Goal: Communication & Community: Answer question/provide support

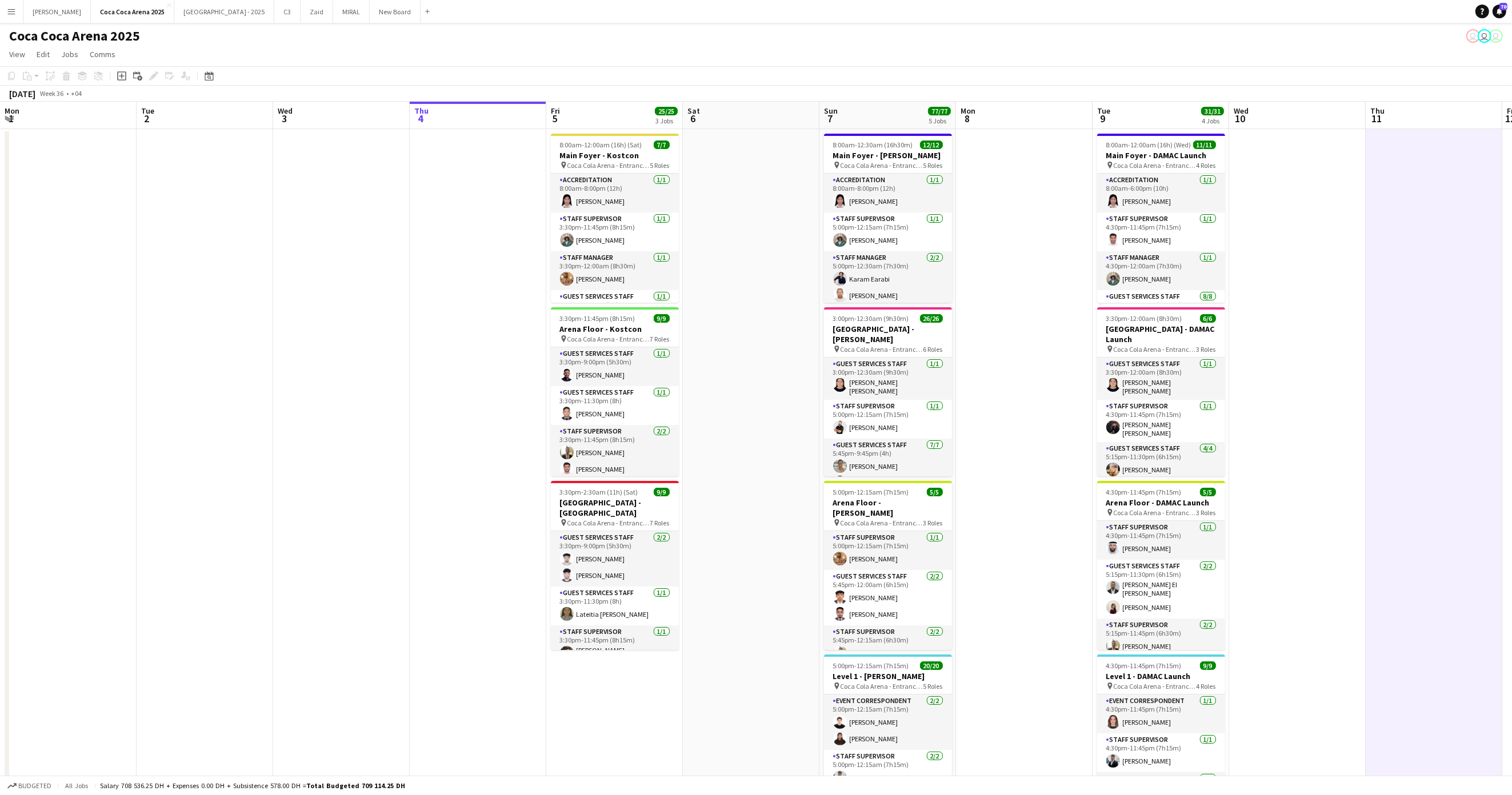
scroll to position [26, 0]
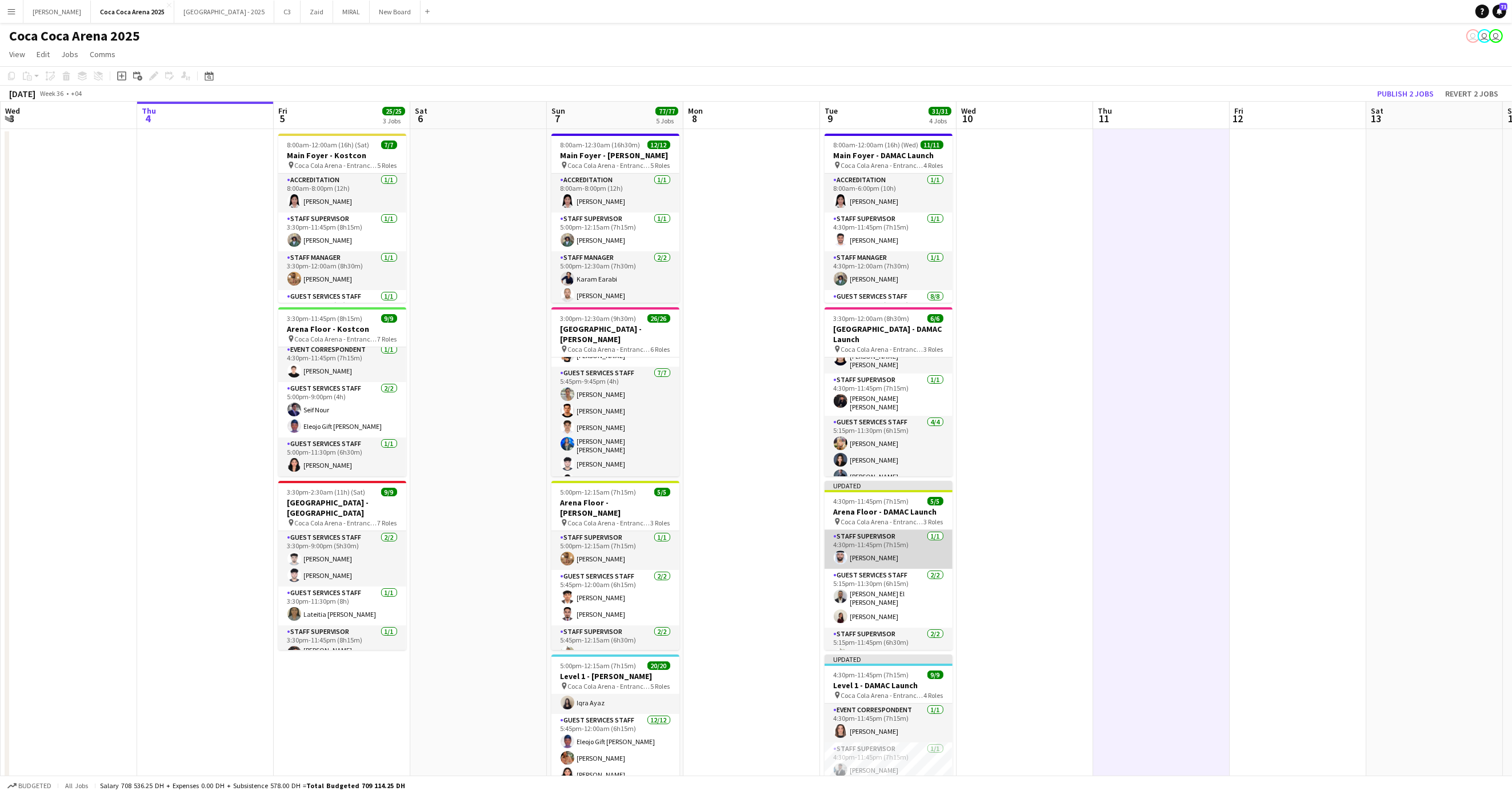
click at [882, 554] on app-card-role "Staff Supervisor [DATE] 4:30pm-11:45pm (7h15m) [PERSON_NAME]" at bounding box center [889, 549] width 128 height 38
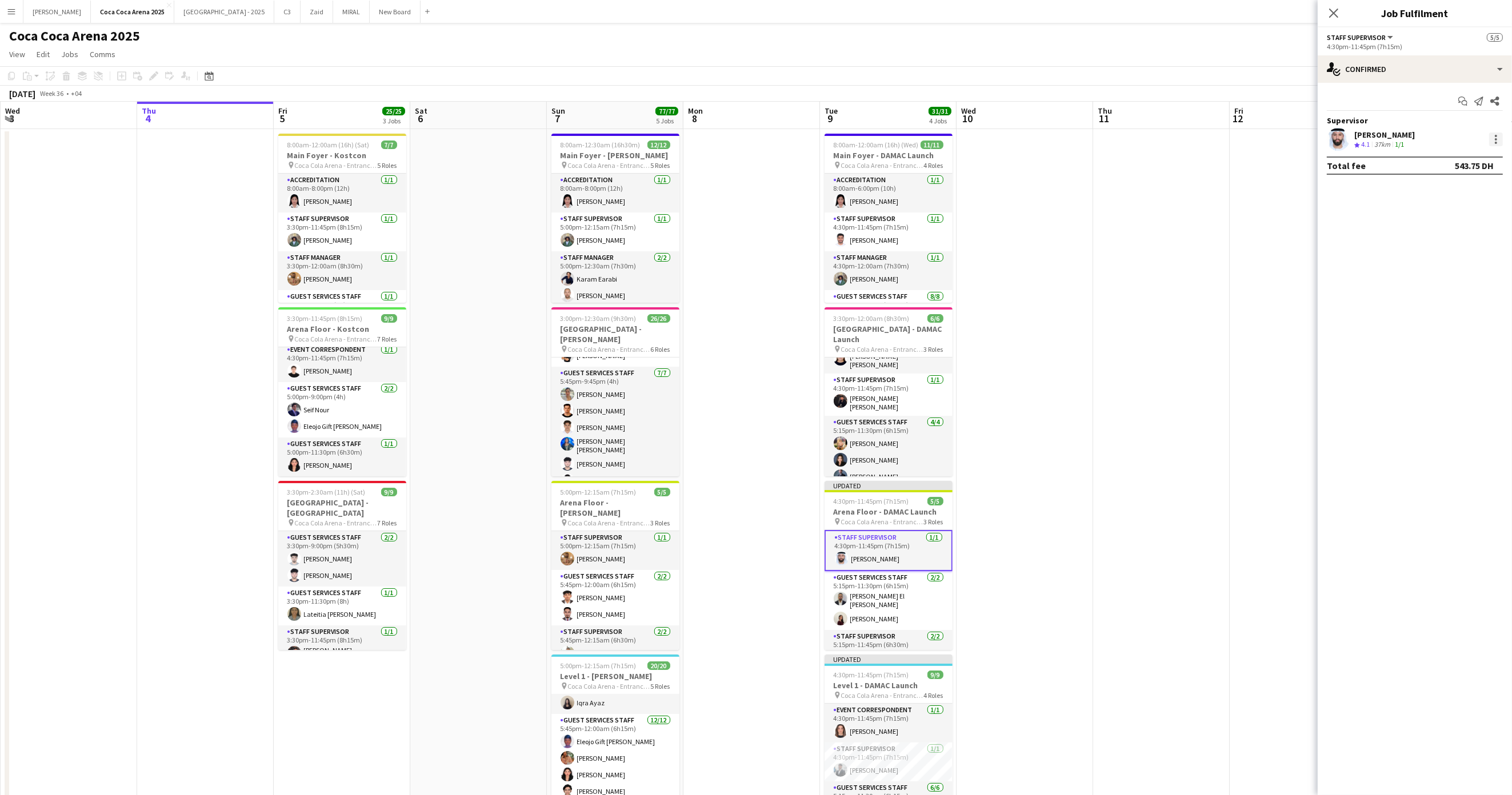
click at [1496, 137] on div at bounding box center [1496, 139] width 14 height 14
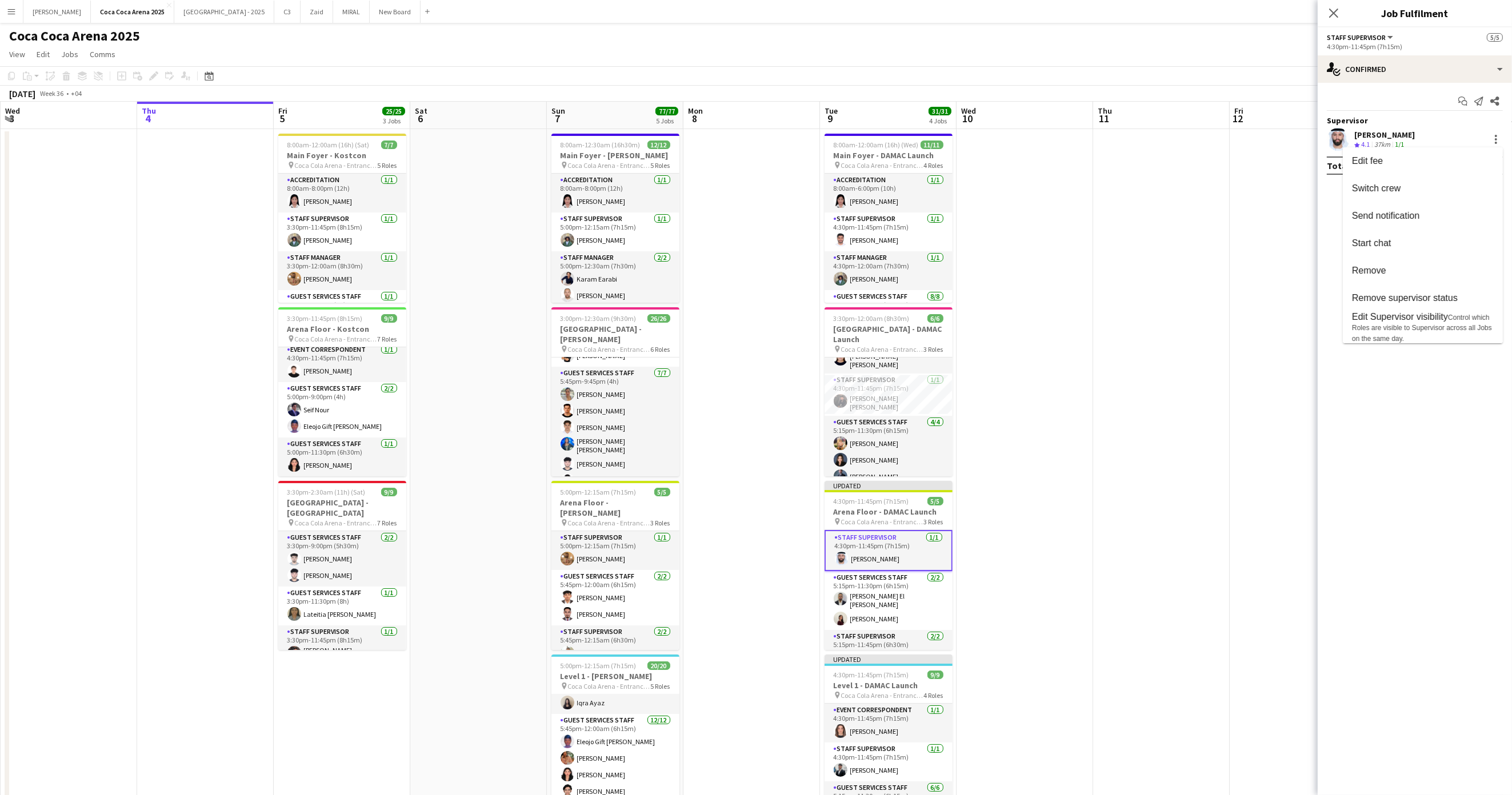
click at [1184, 312] on div at bounding box center [756, 397] width 1512 height 795
click at [1249, 278] on app-date-cell at bounding box center [1298, 575] width 137 height 892
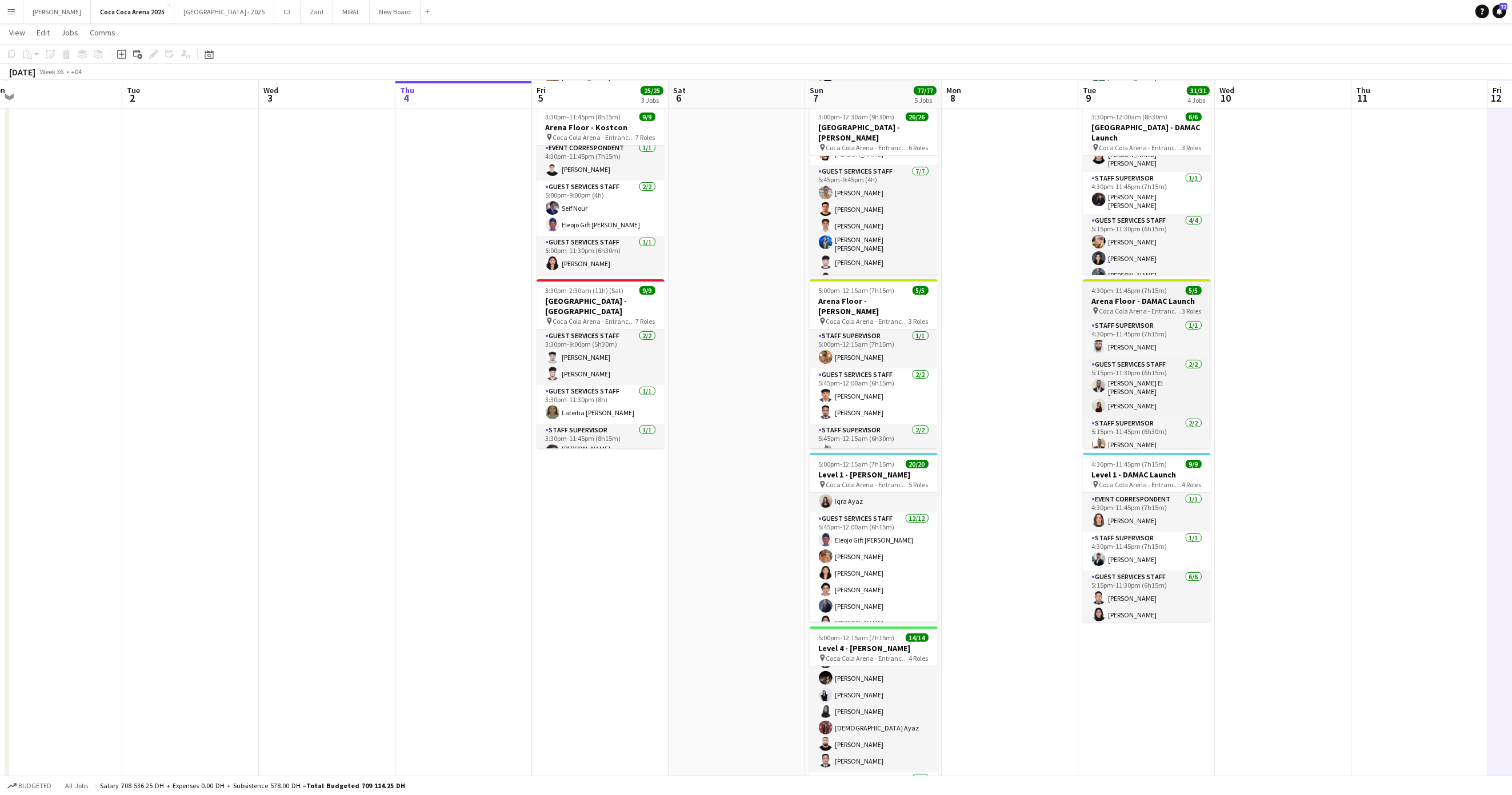
scroll to position [201, 0]
click at [1127, 326] on app-card-role "Staff Supervisor [DATE] 4:30pm-11:45pm (7h15m) [PERSON_NAME]" at bounding box center [1147, 337] width 128 height 38
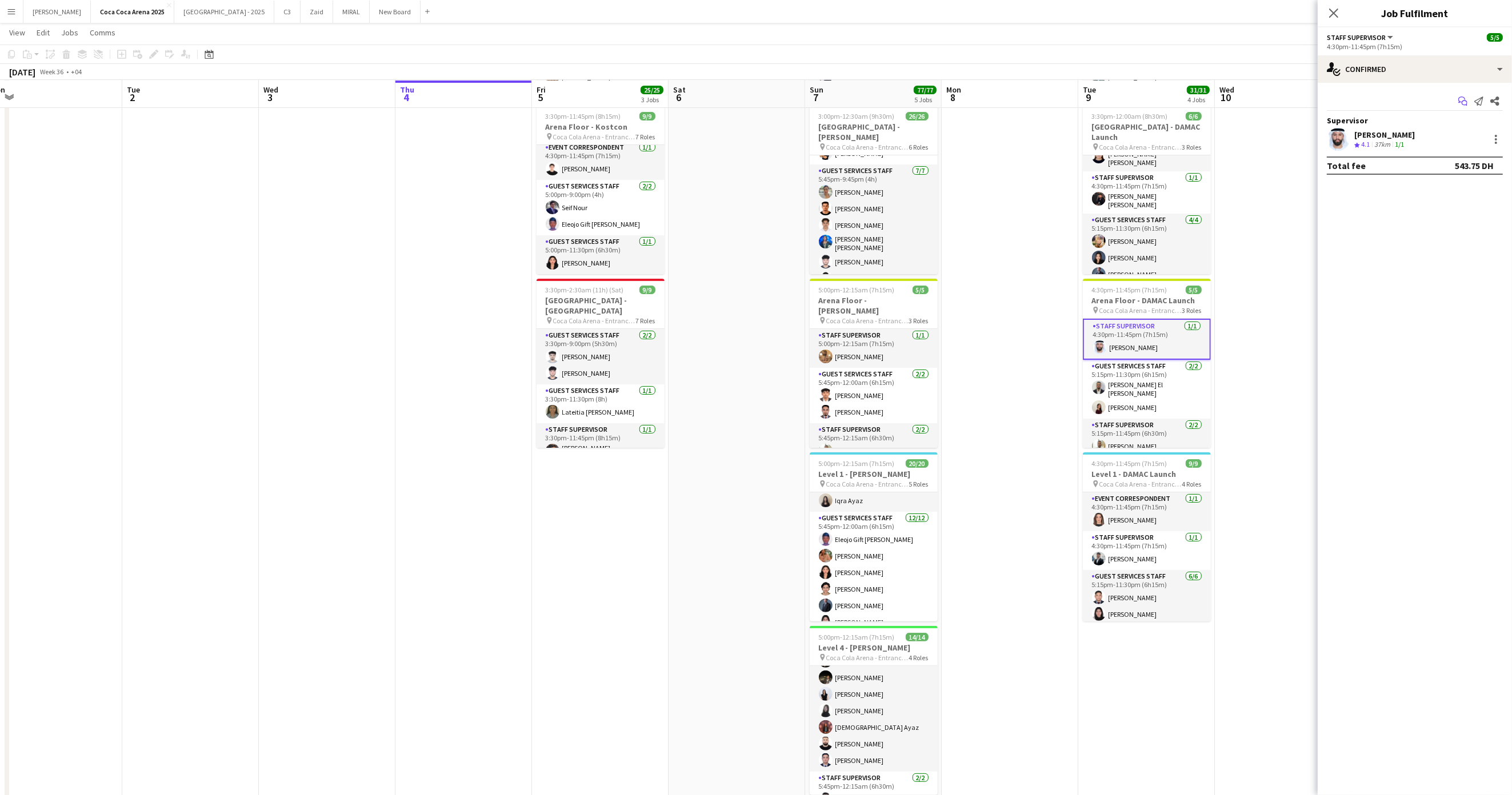
click at [1463, 101] on icon "Start chat" at bounding box center [1463, 101] width 9 height 9
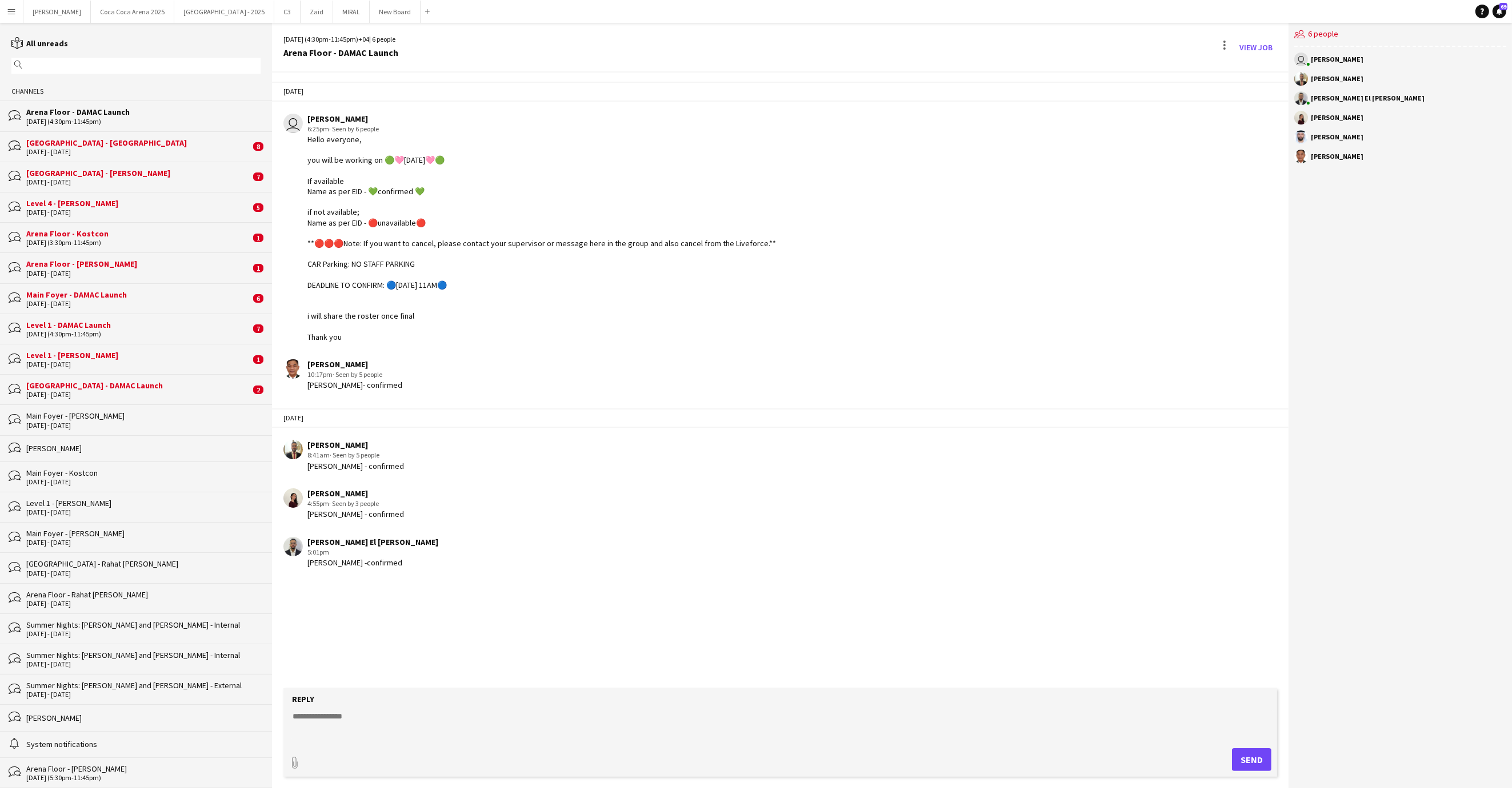
click at [394, 710] on form "Reply paperclip Send" at bounding box center [780, 733] width 994 height 88
click at [356, 714] on textarea at bounding box center [783, 725] width 983 height 29
click at [107, 150] on div "[DATE] - [DATE]" at bounding box center [138, 152] width 224 height 8
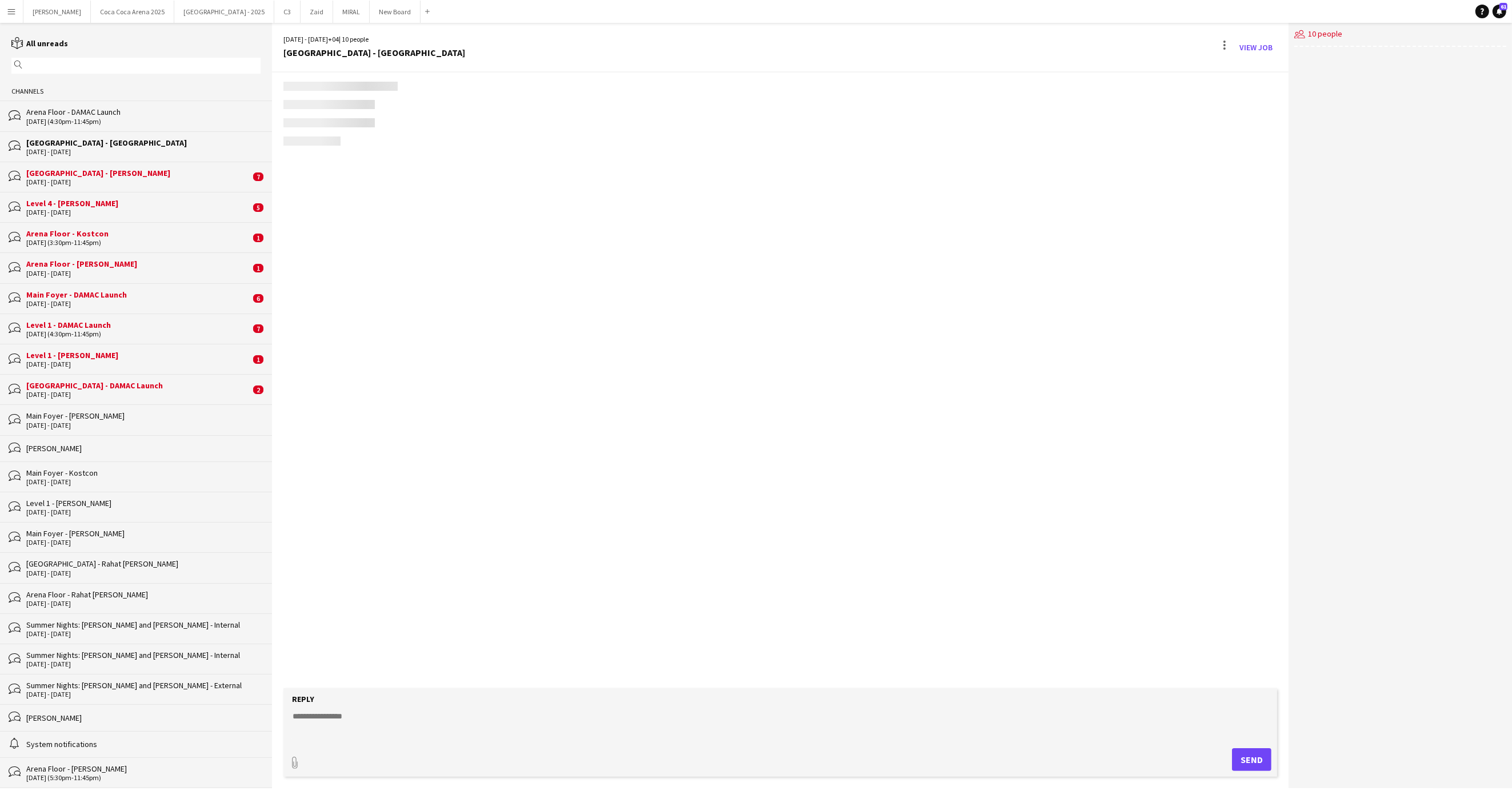
scroll to position [579, 0]
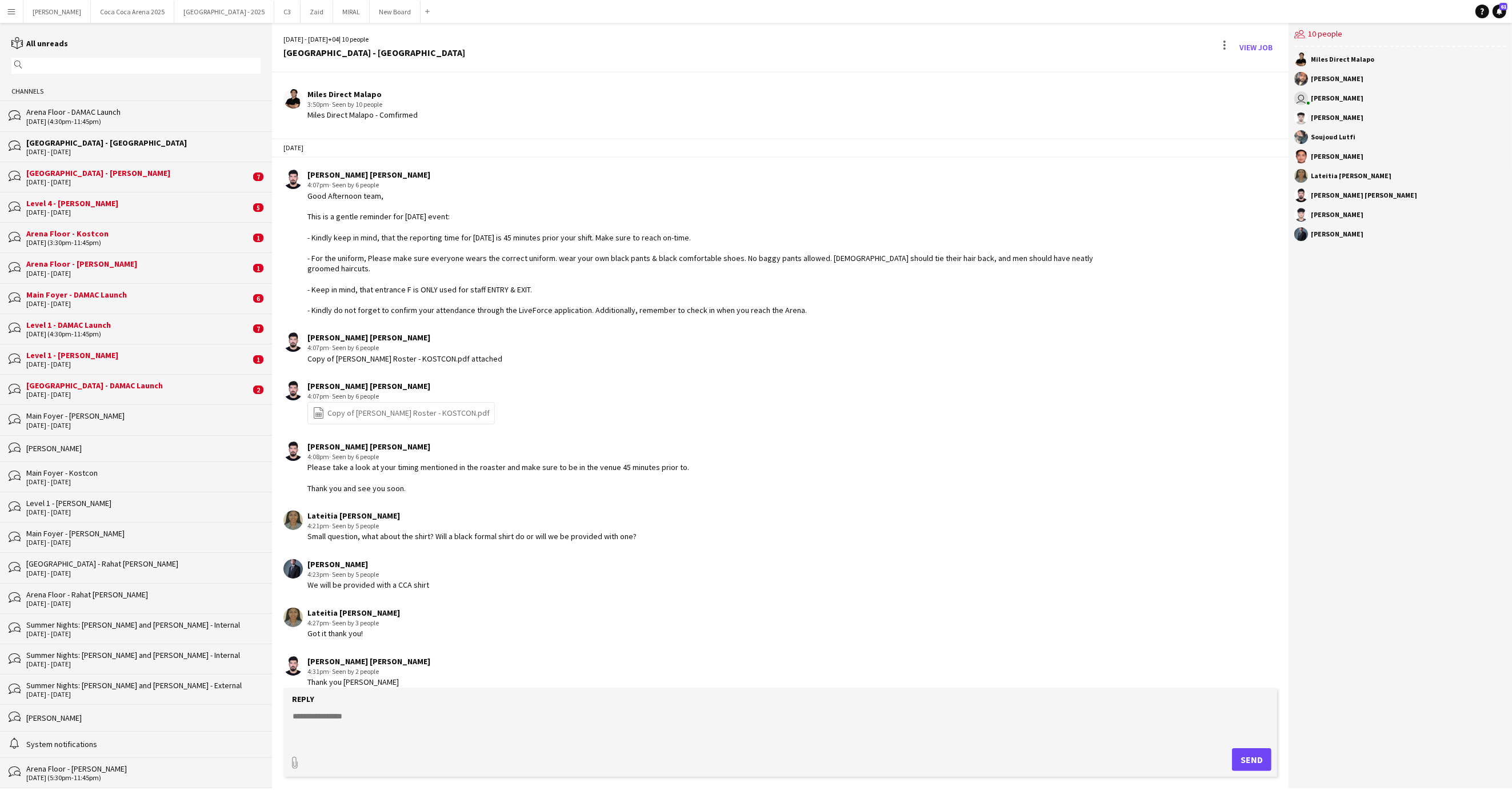
click at [106, 176] on div "[GEOGRAPHIC_DATA] - [PERSON_NAME]" at bounding box center [138, 173] width 224 height 11
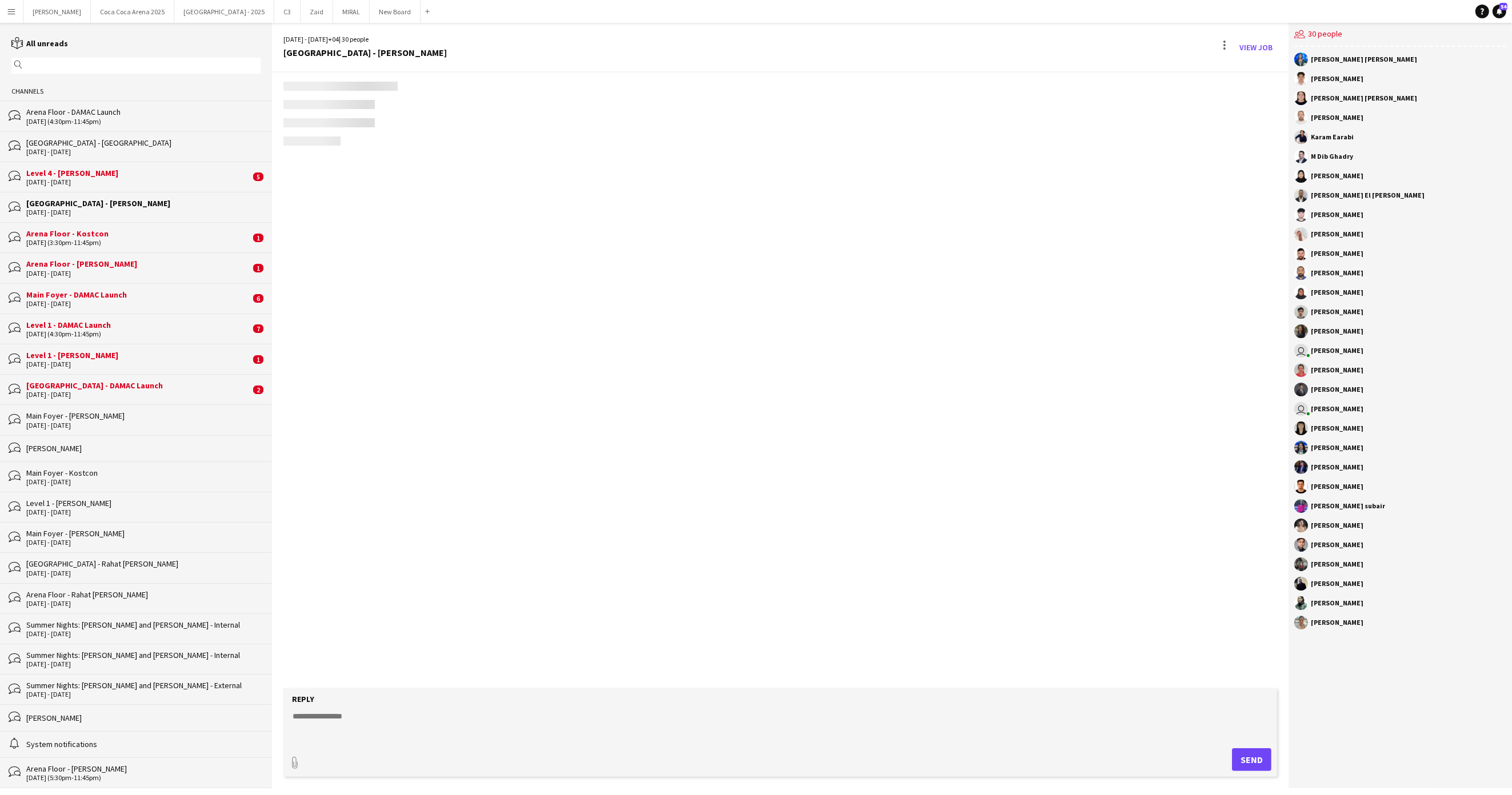
scroll to position [1012, 0]
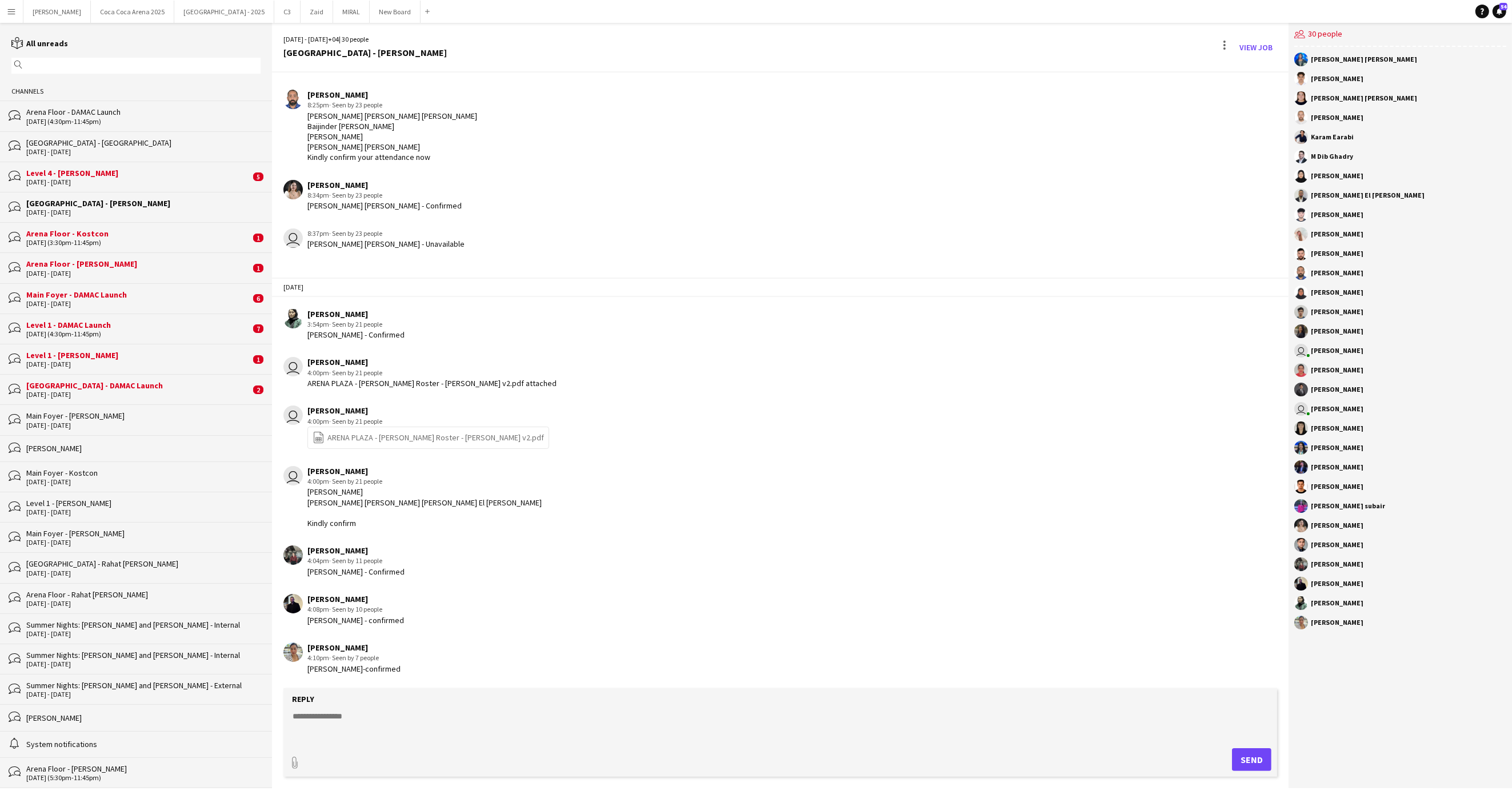
click at [94, 234] on div "Arena Floor - Kostcon" at bounding box center [138, 233] width 224 height 11
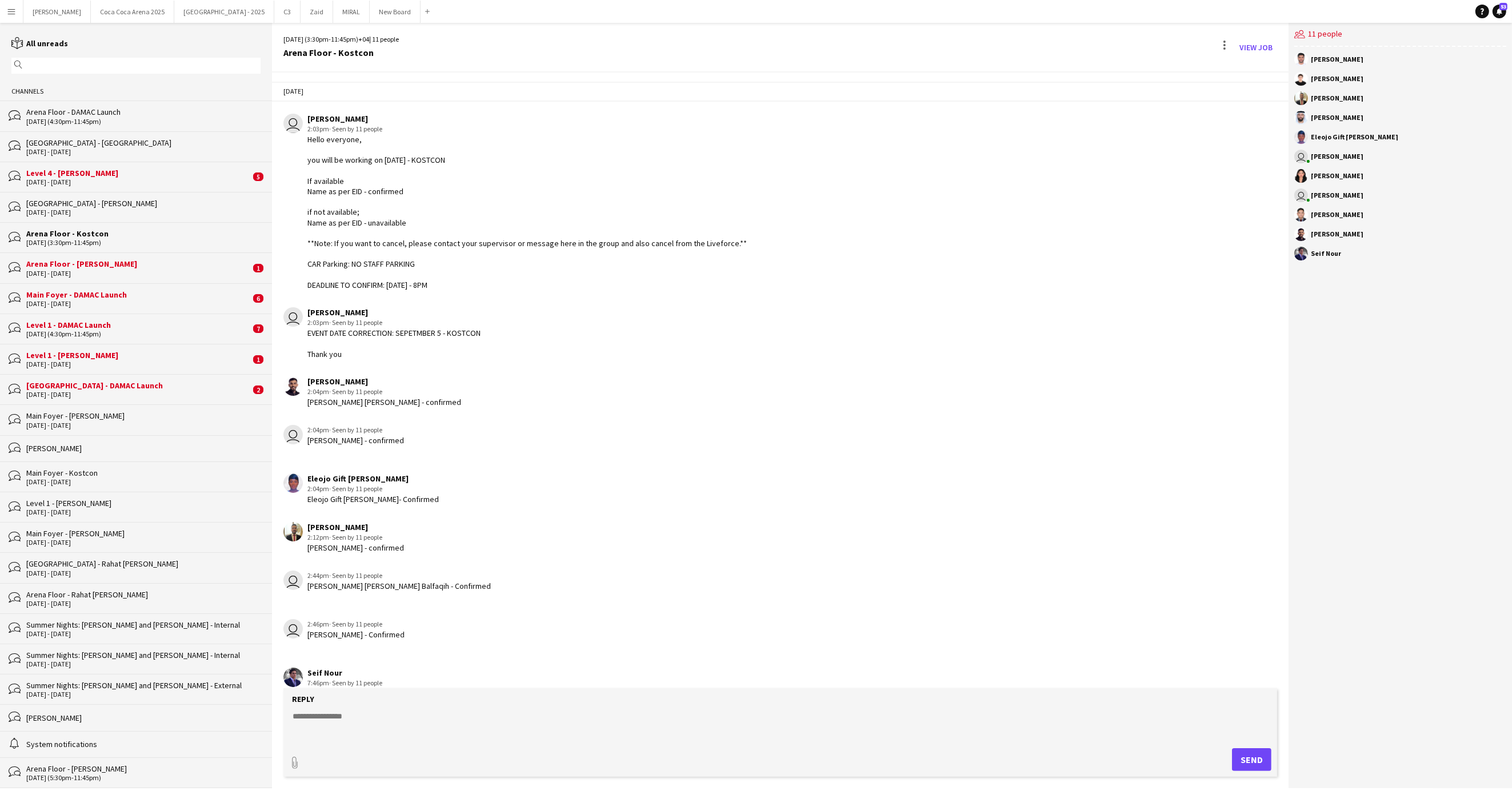
scroll to position [217, 0]
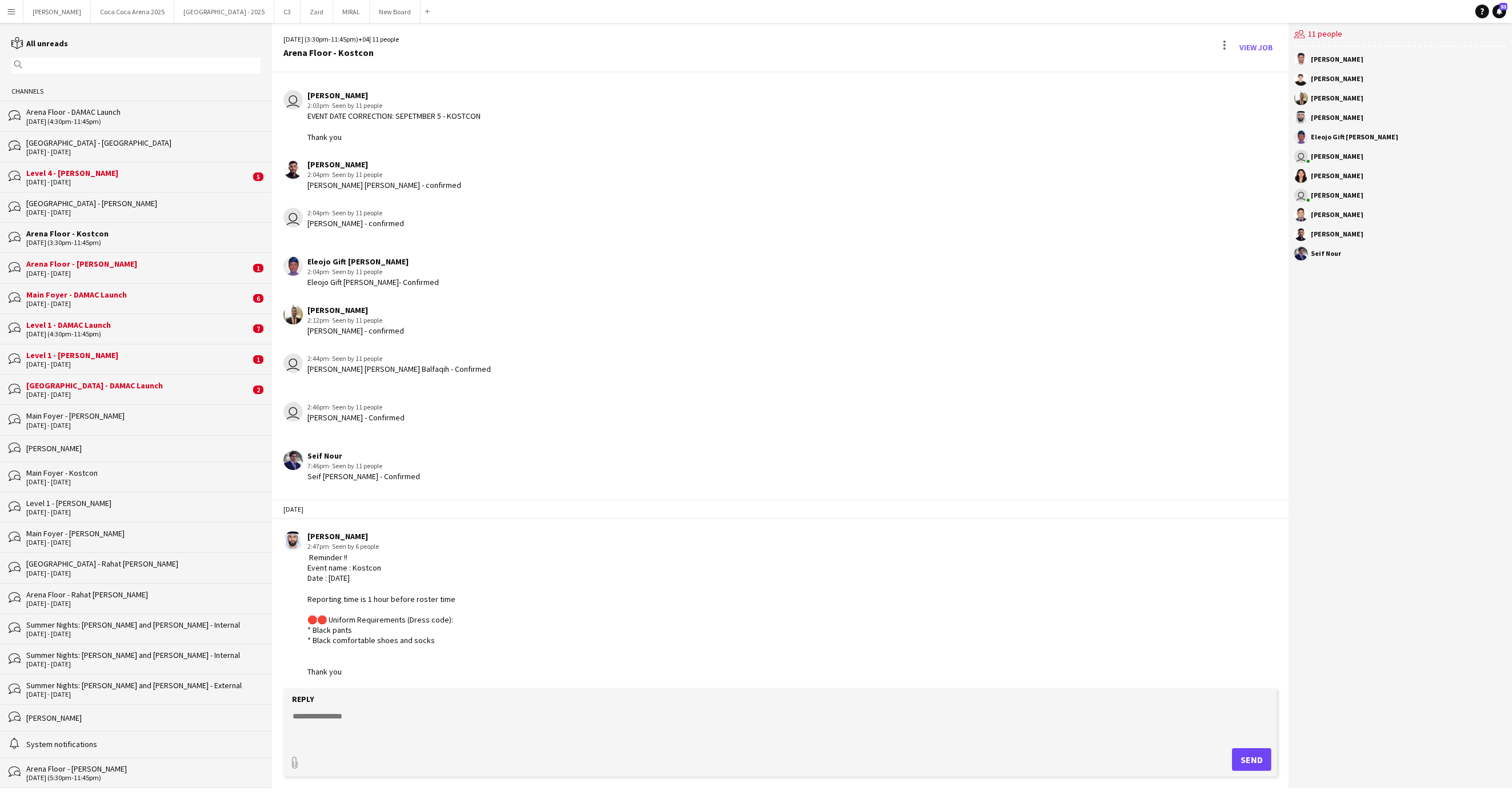
click at [92, 276] on div "[DATE] - [DATE]" at bounding box center [138, 273] width 224 height 8
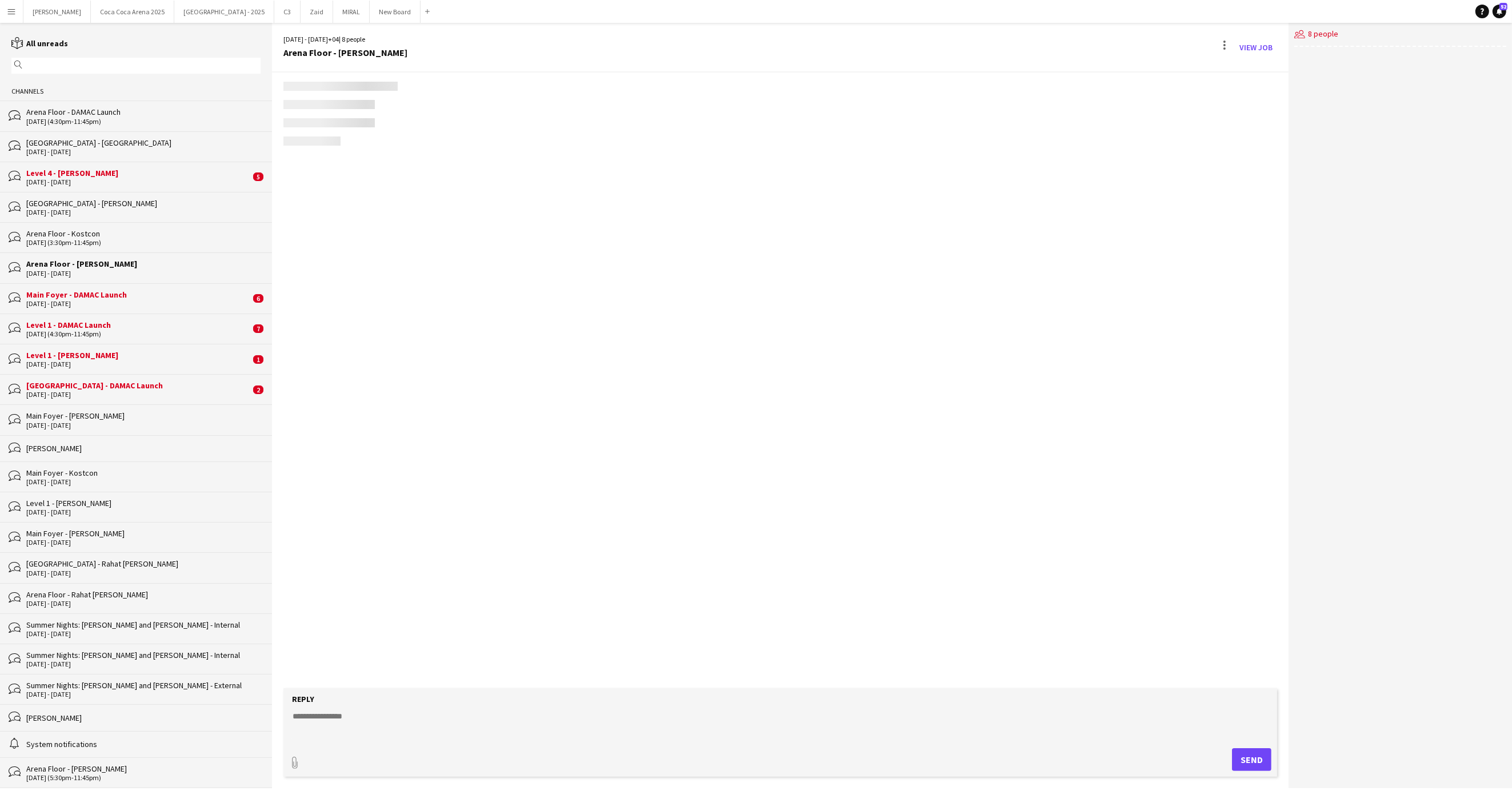
click at [90, 301] on div "[DATE] - [DATE]" at bounding box center [138, 304] width 224 height 8
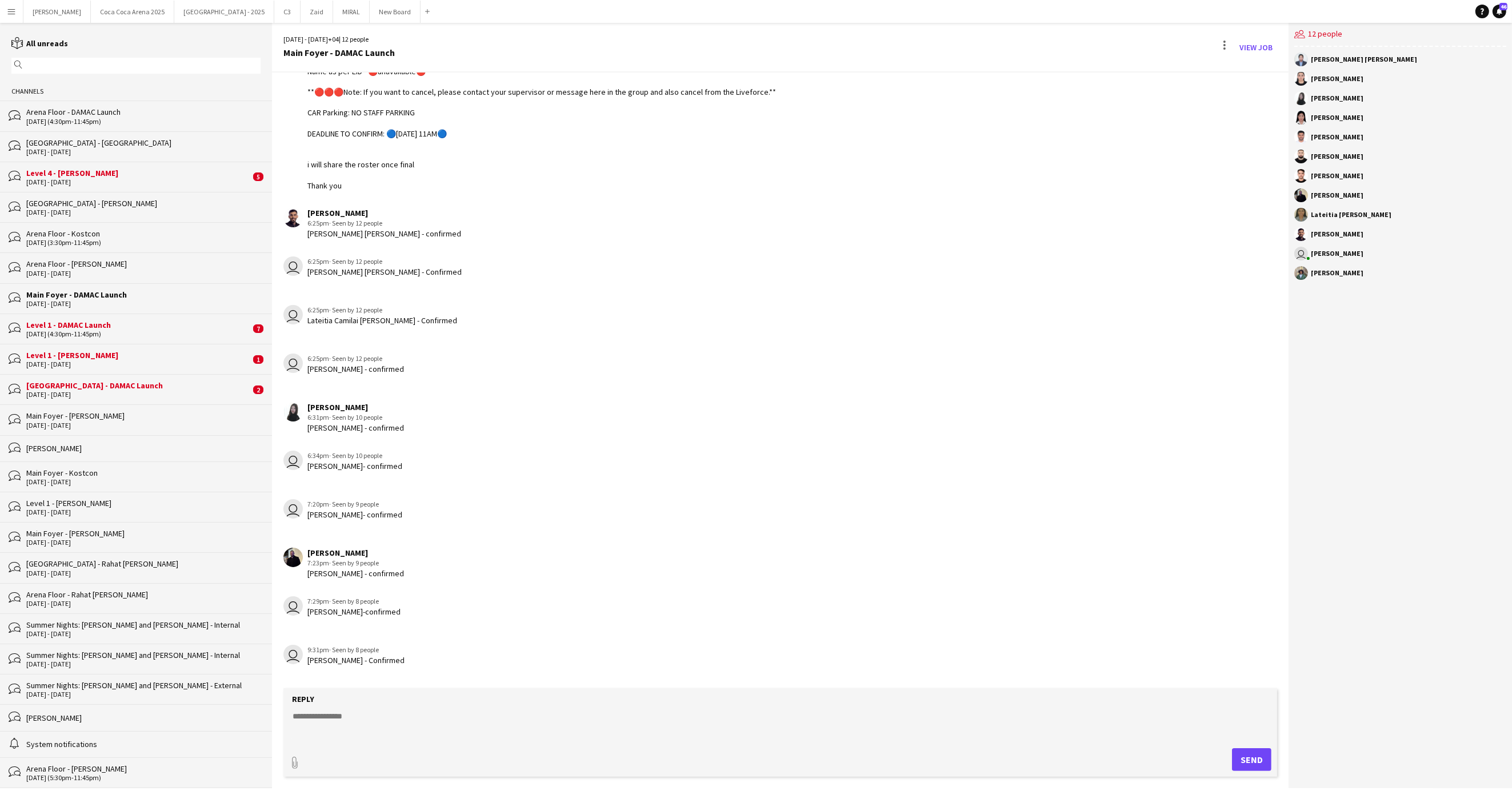
click at [86, 330] on div "Level 1 - DAMAC Launch" at bounding box center [138, 325] width 224 height 11
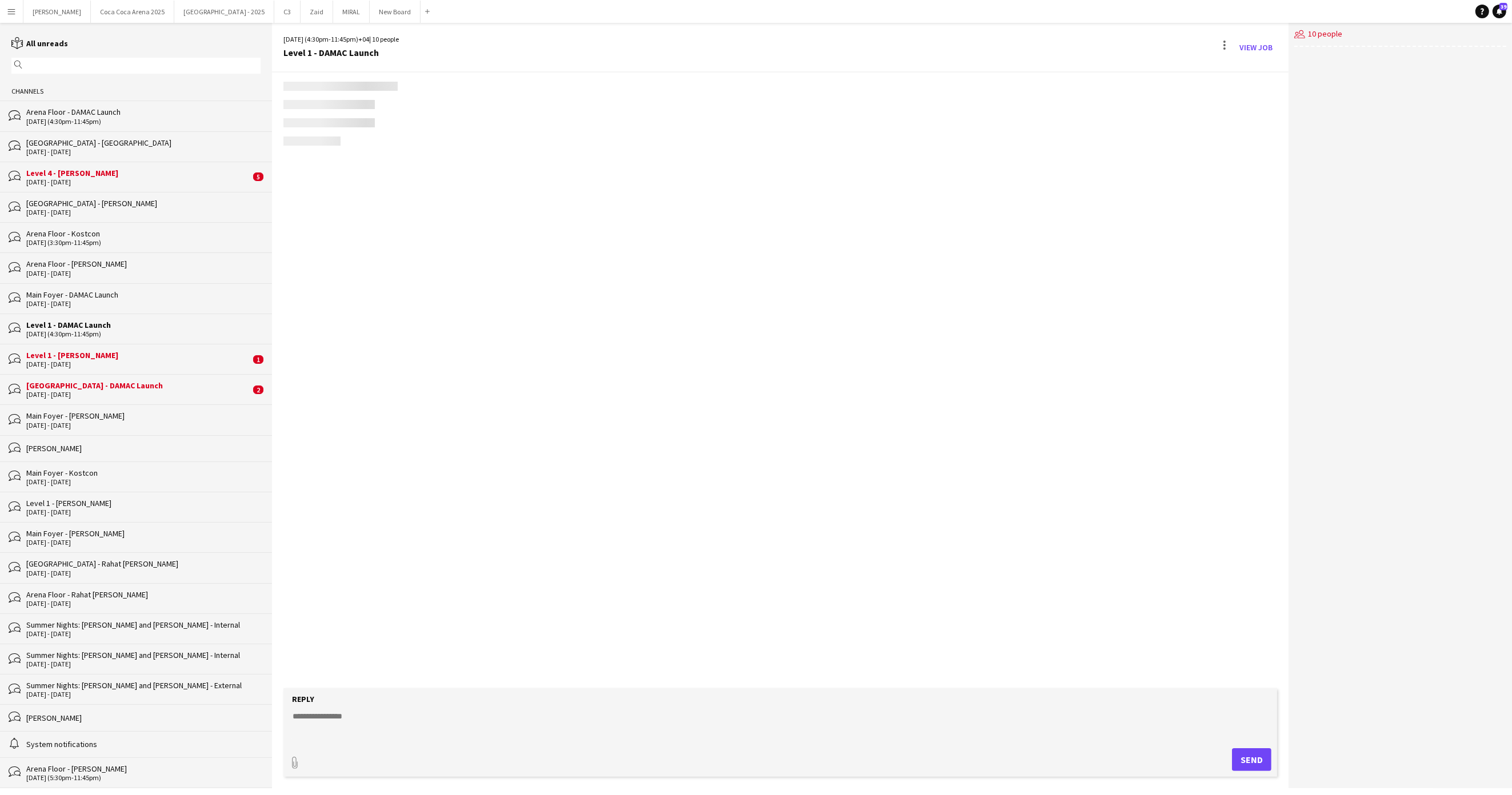
scroll to position [124, 0]
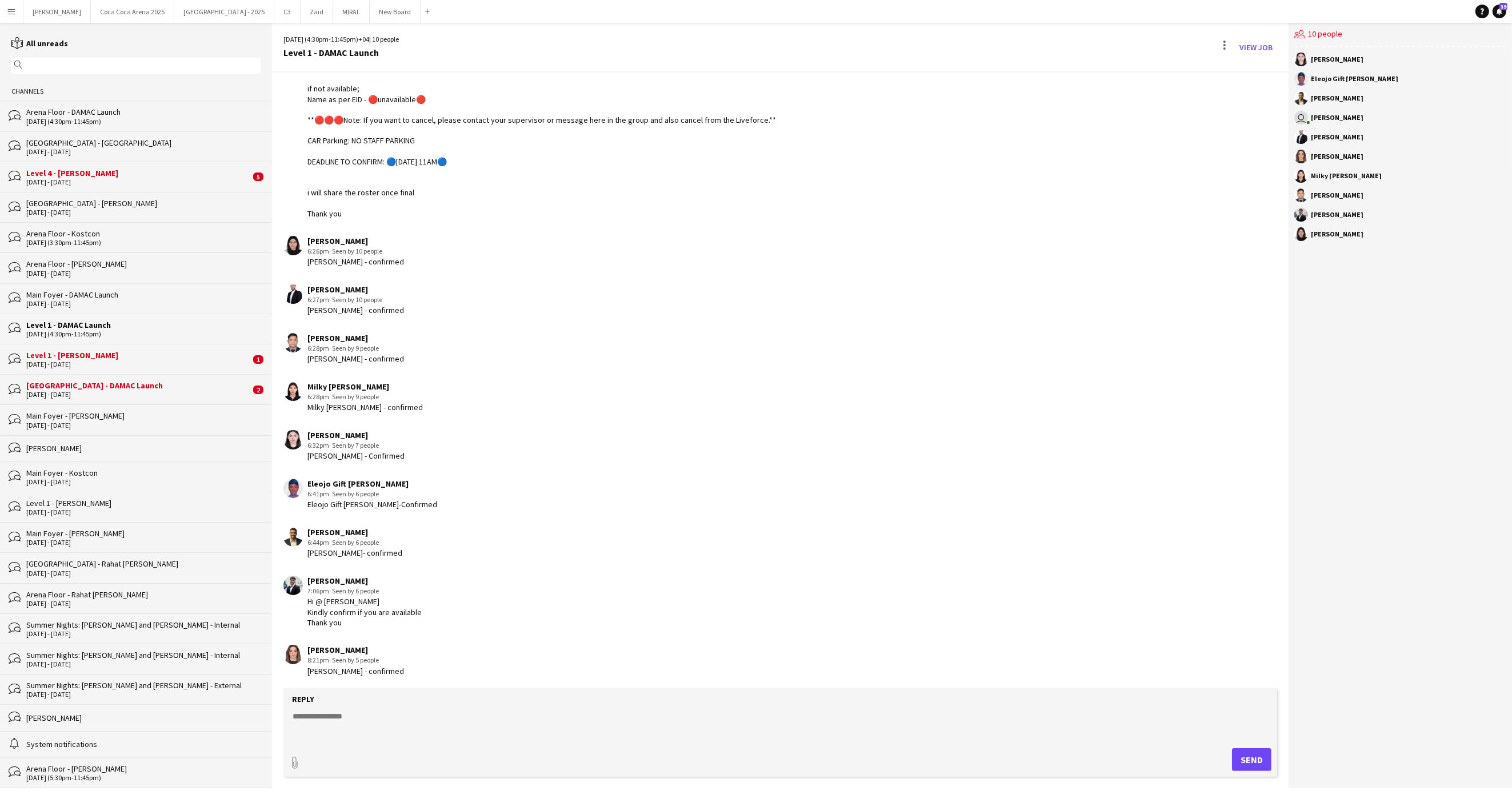
click at [77, 364] on div "[DATE] - [DATE]" at bounding box center [138, 364] width 224 height 8
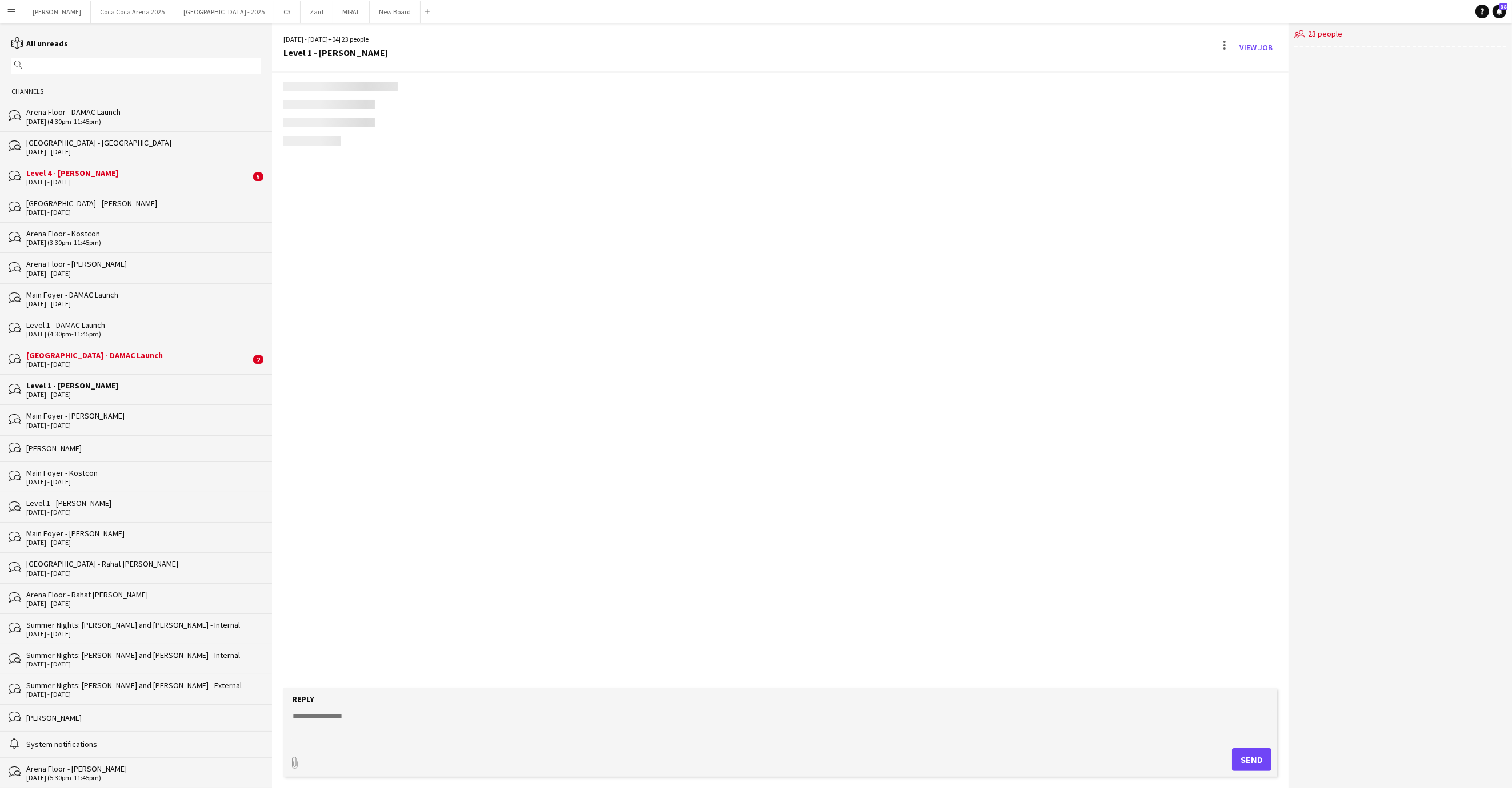
click at [80, 391] on div "Level 1 - [PERSON_NAME]" at bounding box center [143, 386] width 234 height 11
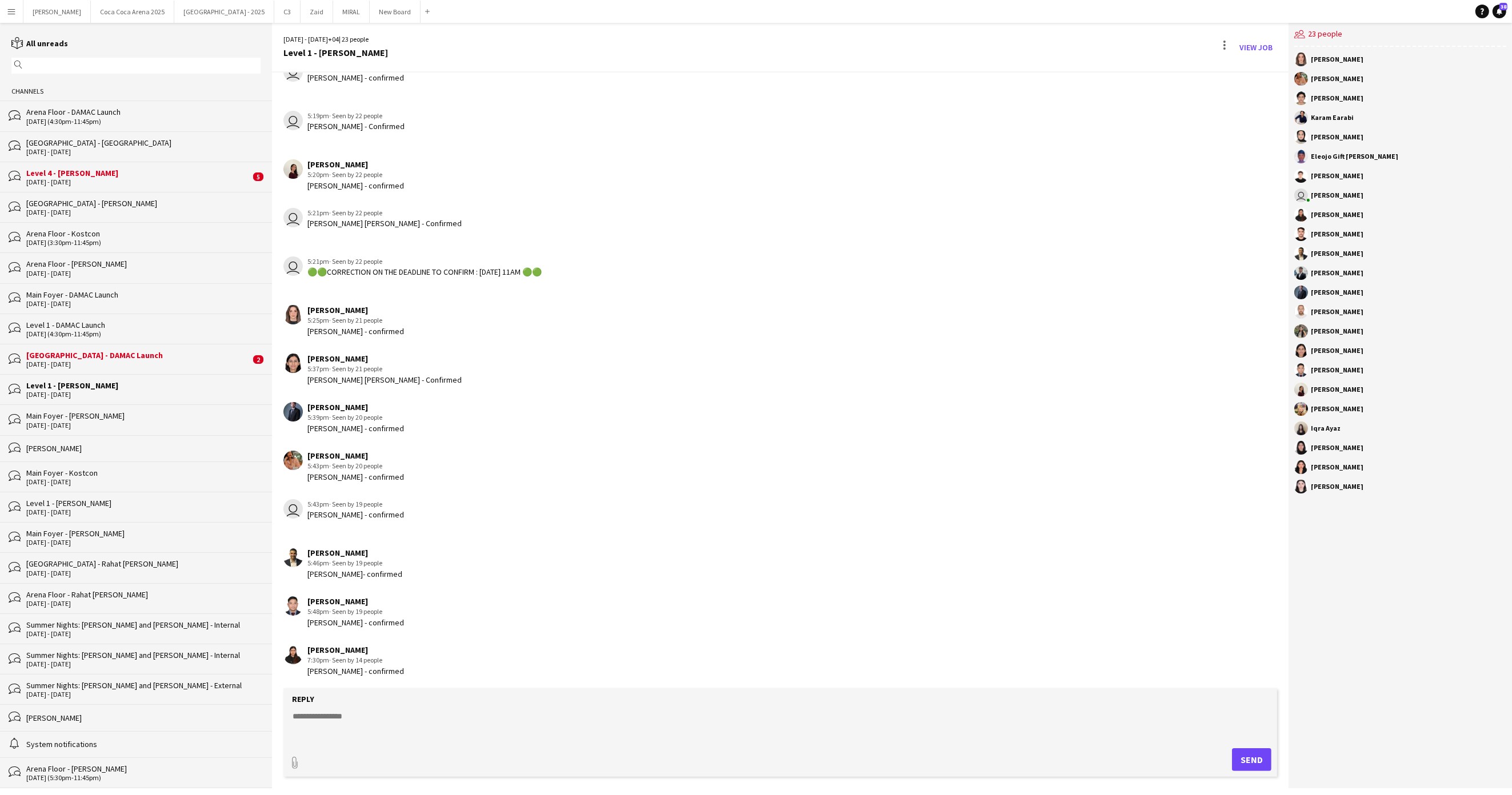
scroll to position [597, 0]
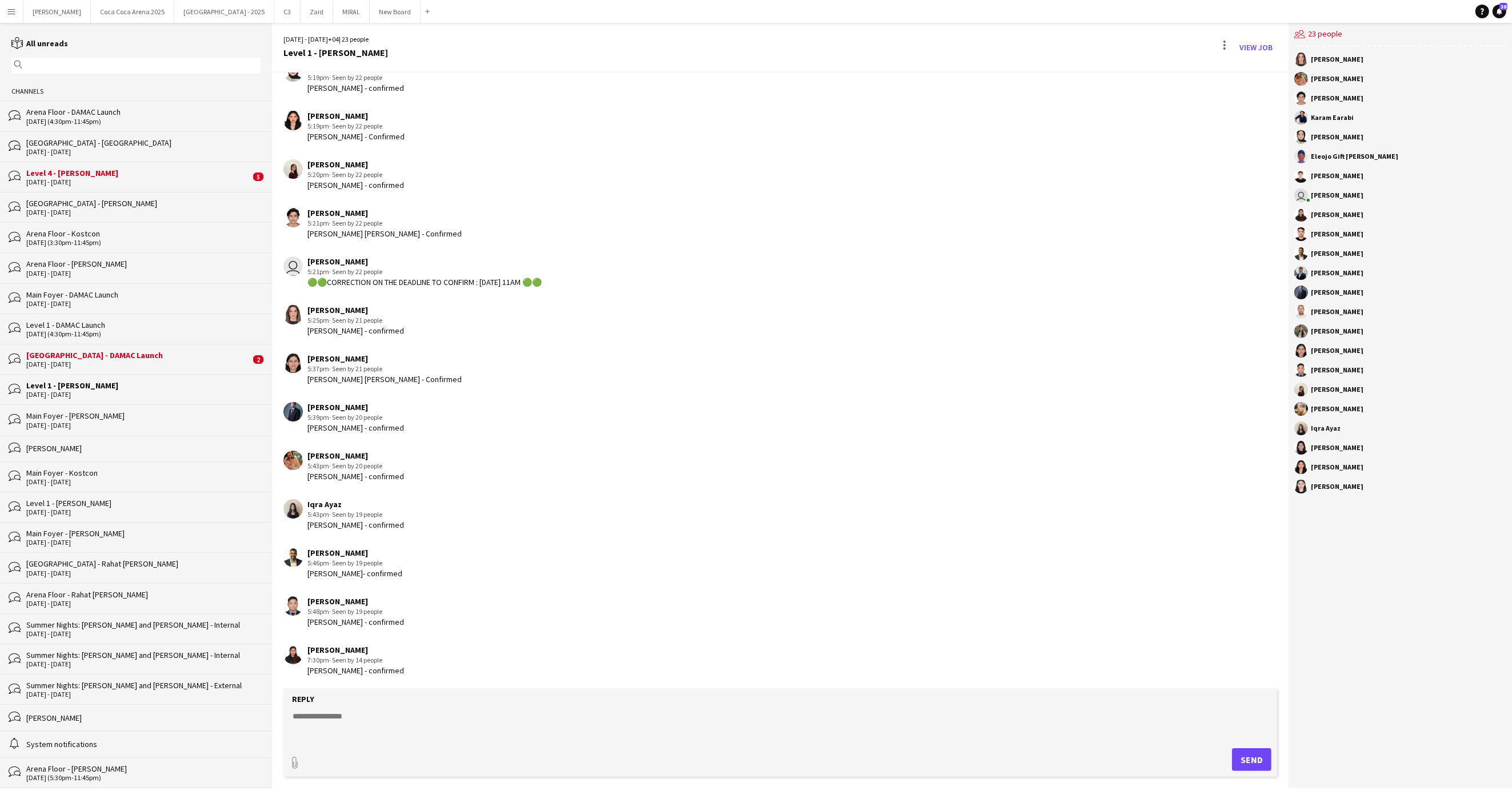
click at [82, 357] on div "[GEOGRAPHIC_DATA] - DAMAC Launch" at bounding box center [138, 355] width 224 height 11
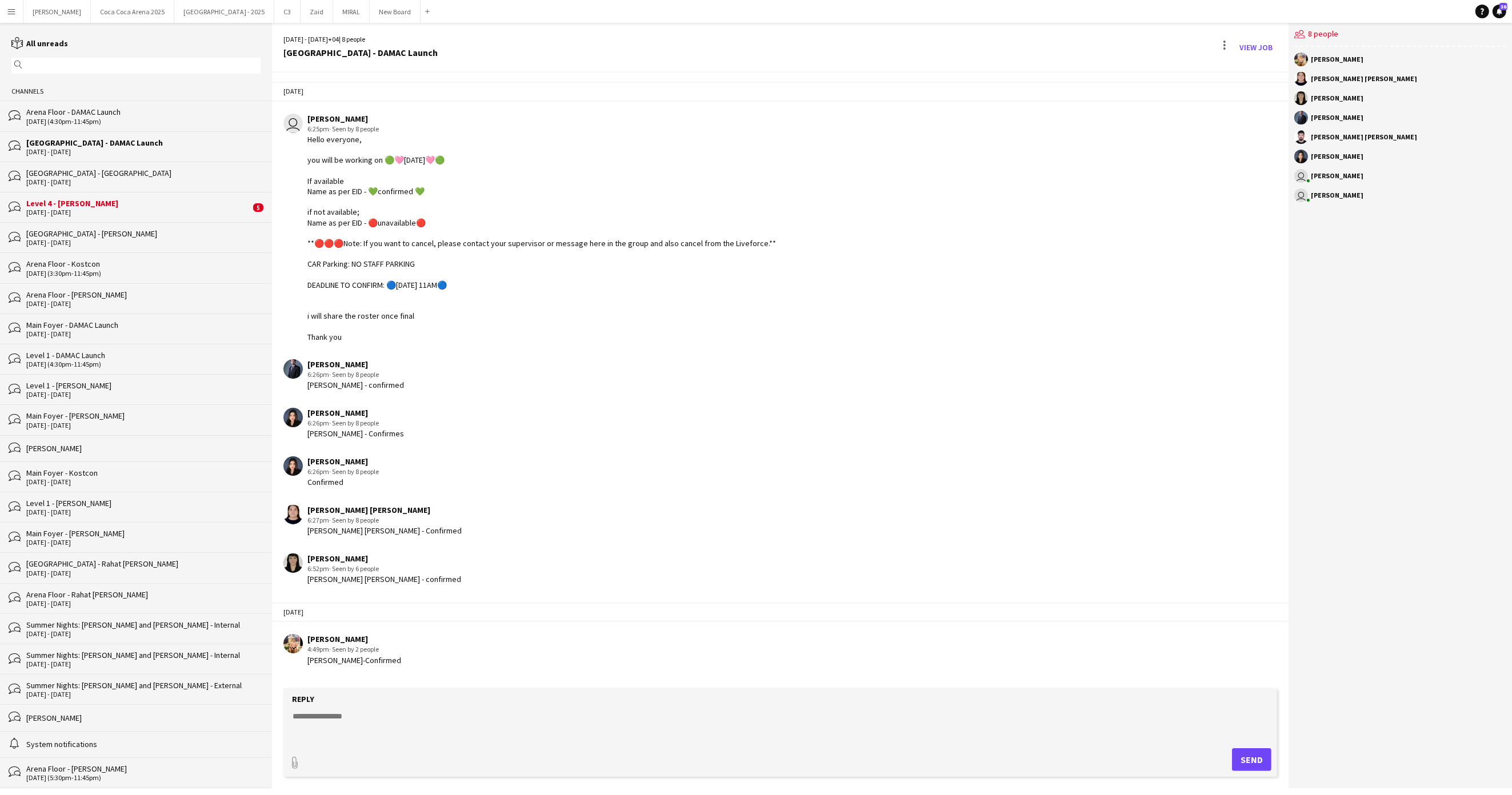
click at [78, 203] on div "Level 4 - [PERSON_NAME]" at bounding box center [138, 203] width 224 height 11
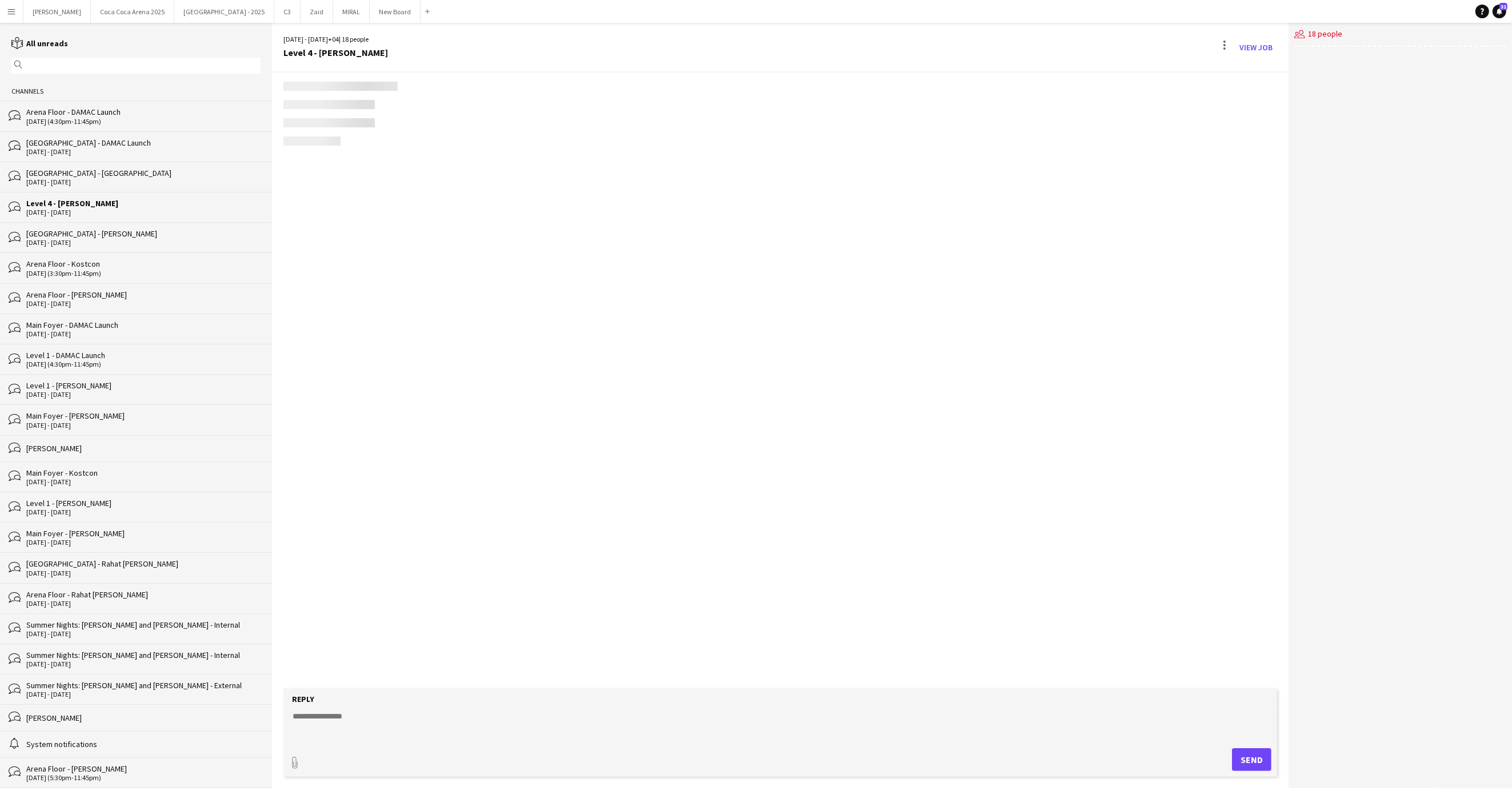
scroll to position [602, 0]
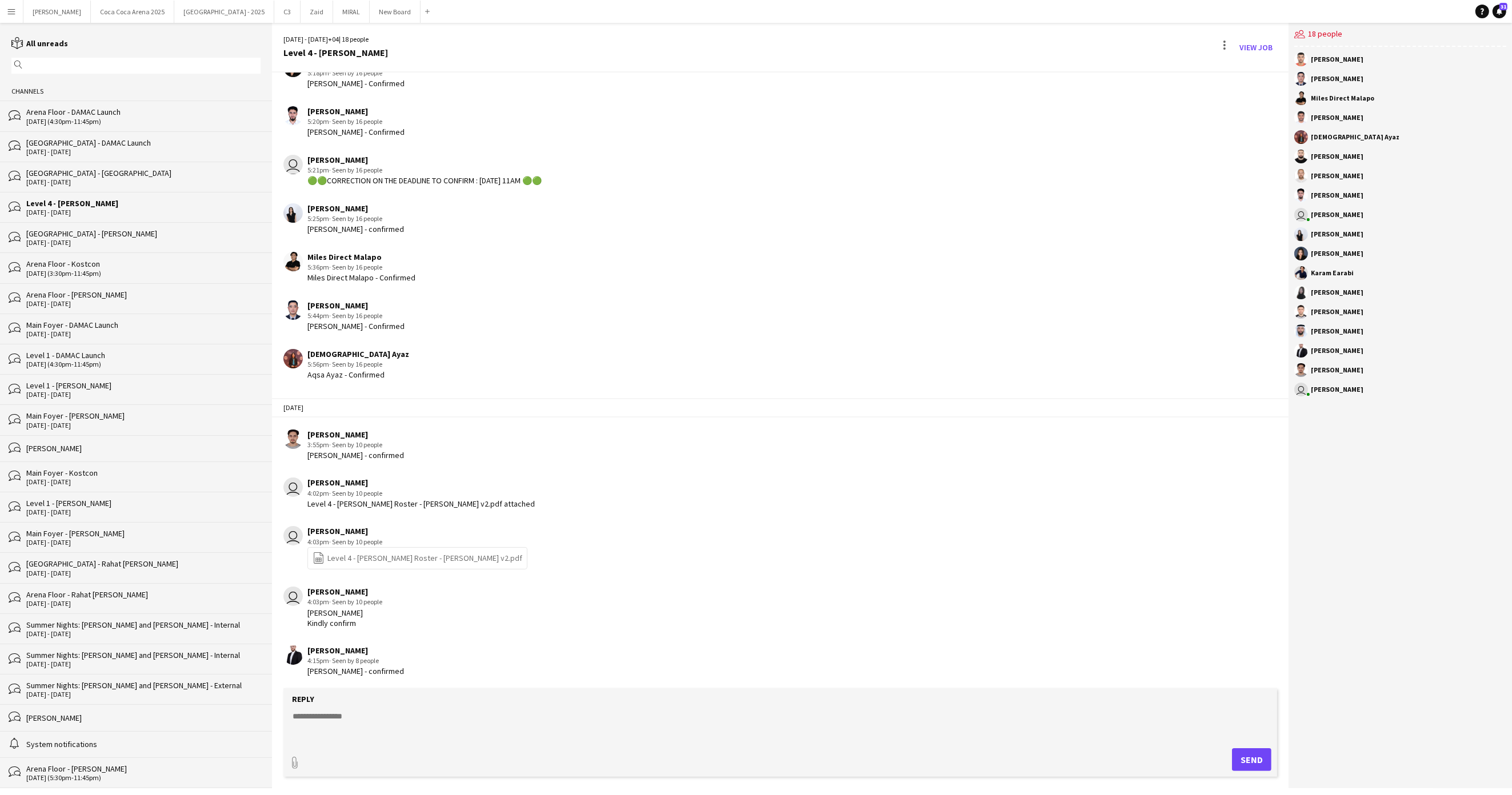
click at [75, 138] on div "[GEOGRAPHIC_DATA] - DAMAC Launch" at bounding box center [143, 142] width 234 height 11
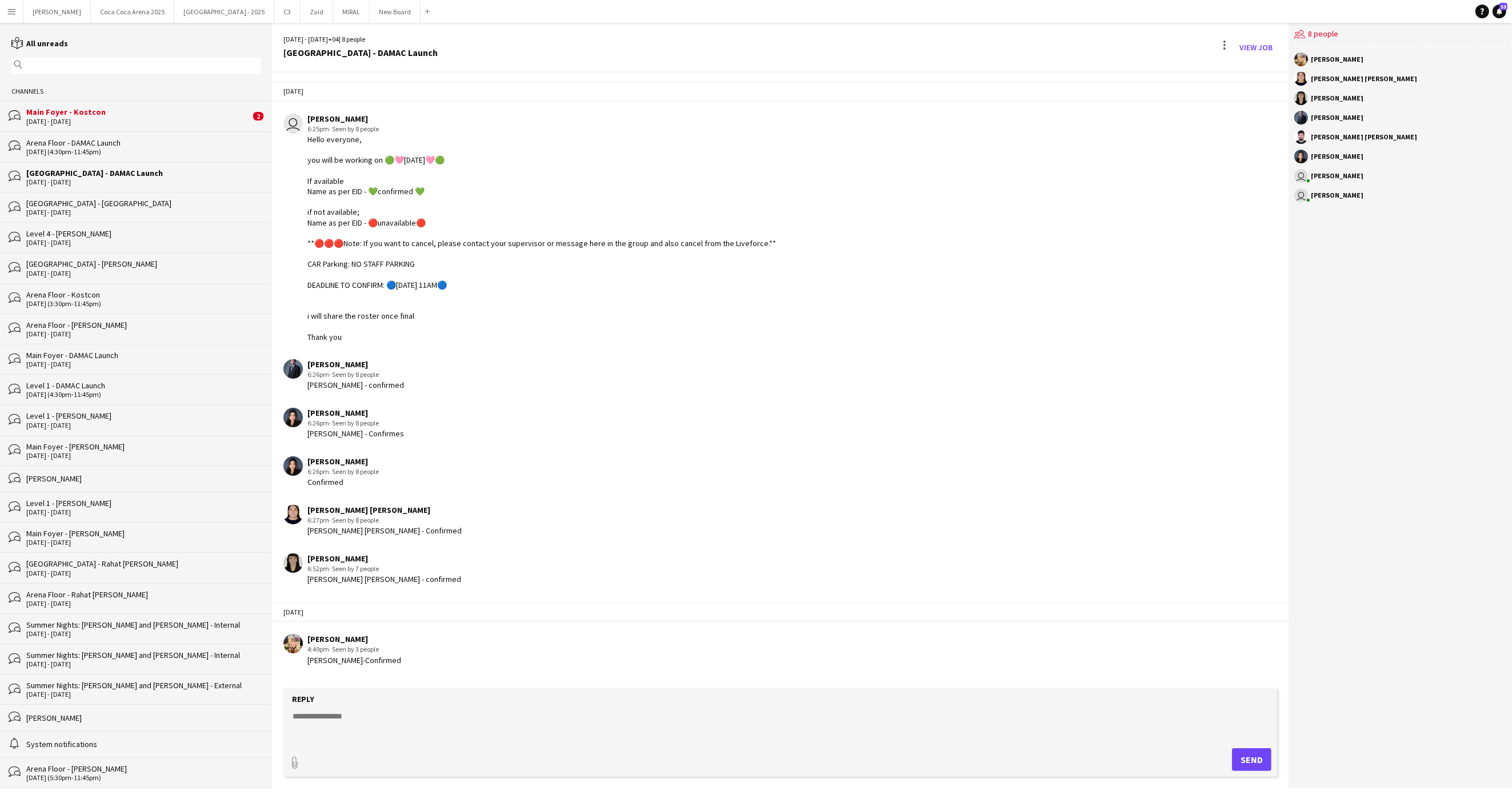
click at [120, 118] on div "[DATE] - [DATE]" at bounding box center [138, 122] width 224 height 8
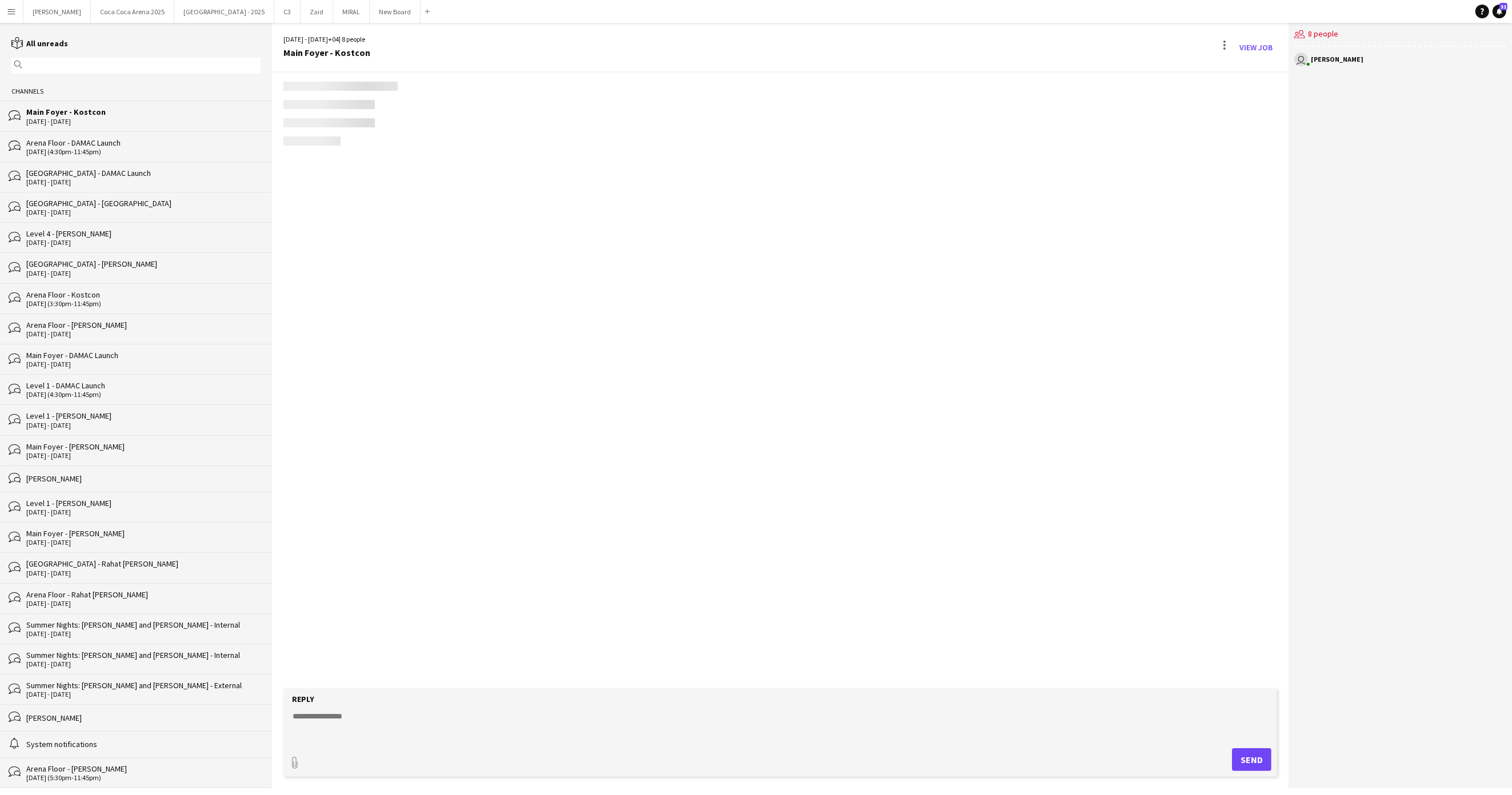
scroll to position [313, 0]
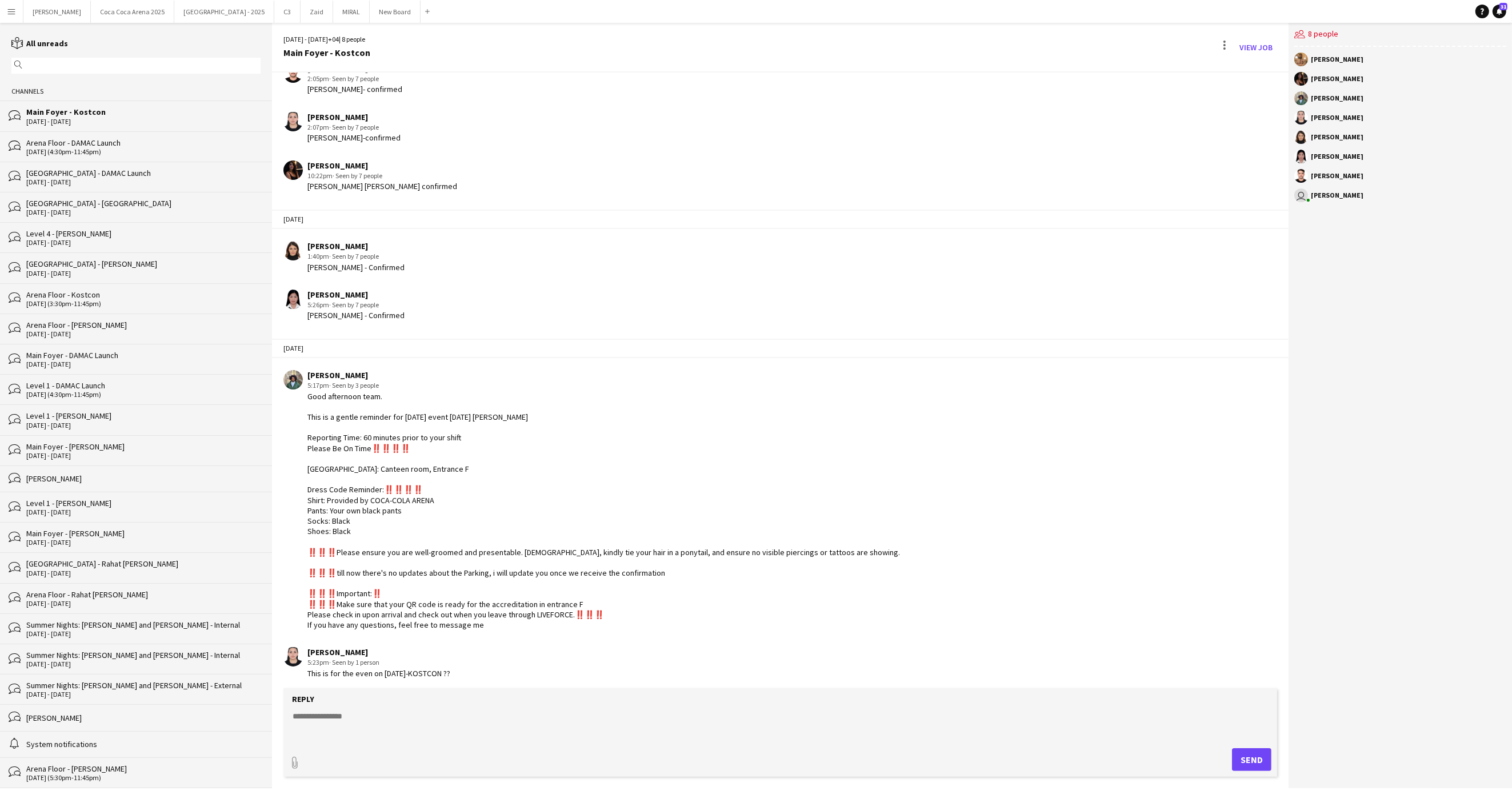
click at [381, 723] on textarea at bounding box center [783, 725] width 983 height 29
drag, startPoint x: 381, startPoint y: 668, endPoint x: 499, endPoint y: 668, distance: 118.0
click at [499, 668] on div "[PERSON_NAME] 5:23pm · Seen by 1 person This is for the even on [DATE]-KOSTCON …" at bounding box center [690, 663] width 813 height 31
copy div "[DATE]-KOSTCON ??"
click at [385, 711] on textarea "***" at bounding box center [783, 725] width 983 height 29
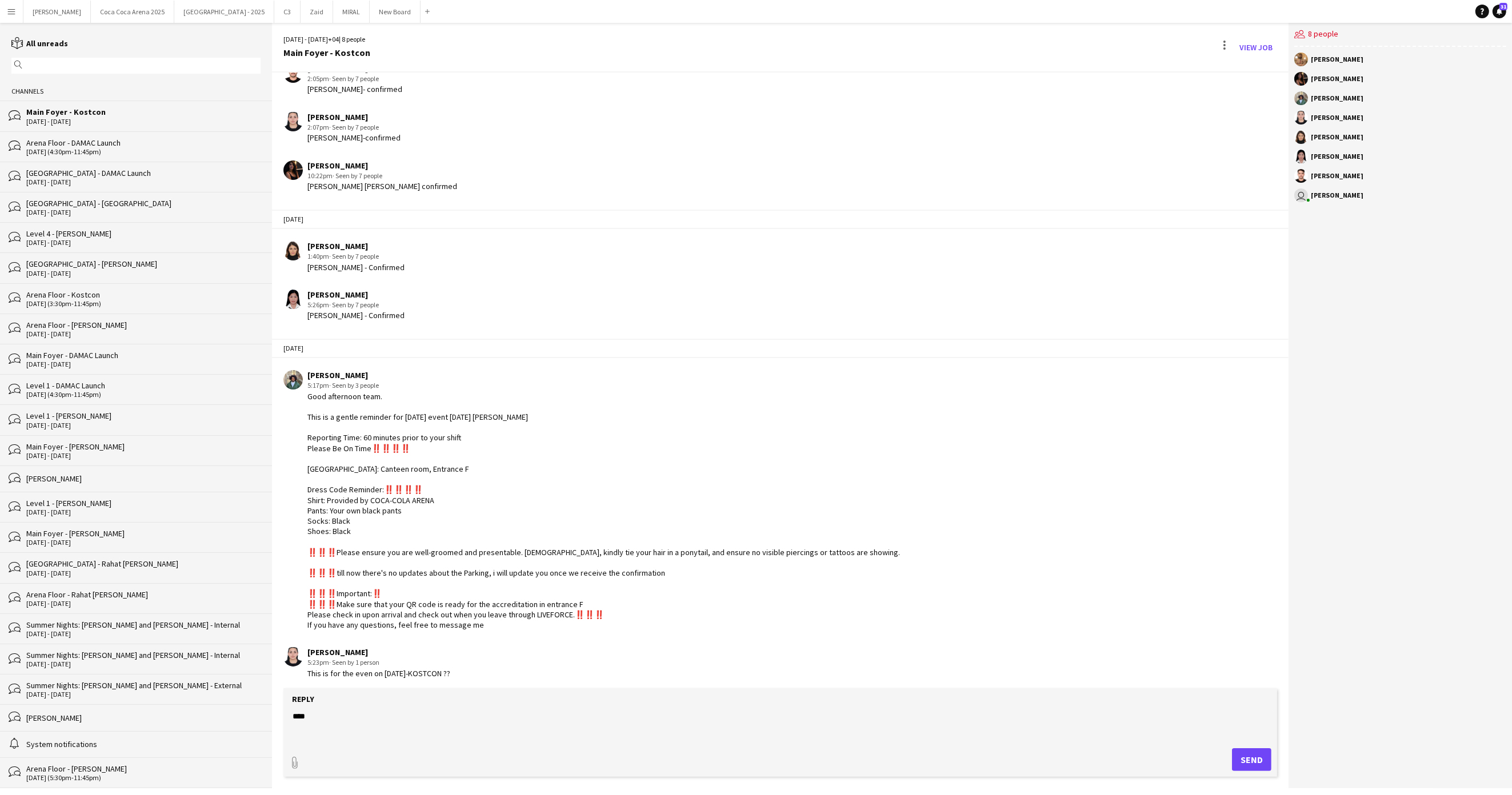
click at [369, 714] on textarea "***" at bounding box center [783, 725] width 983 height 29
paste textarea "**********"
type textarea "**********"
click at [1242, 747] on form "**********" at bounding box center [780, 733] width 994 height 88
click at [1243, 757] on button "Send" at bounding box center [1252, 760] width 39 height 23
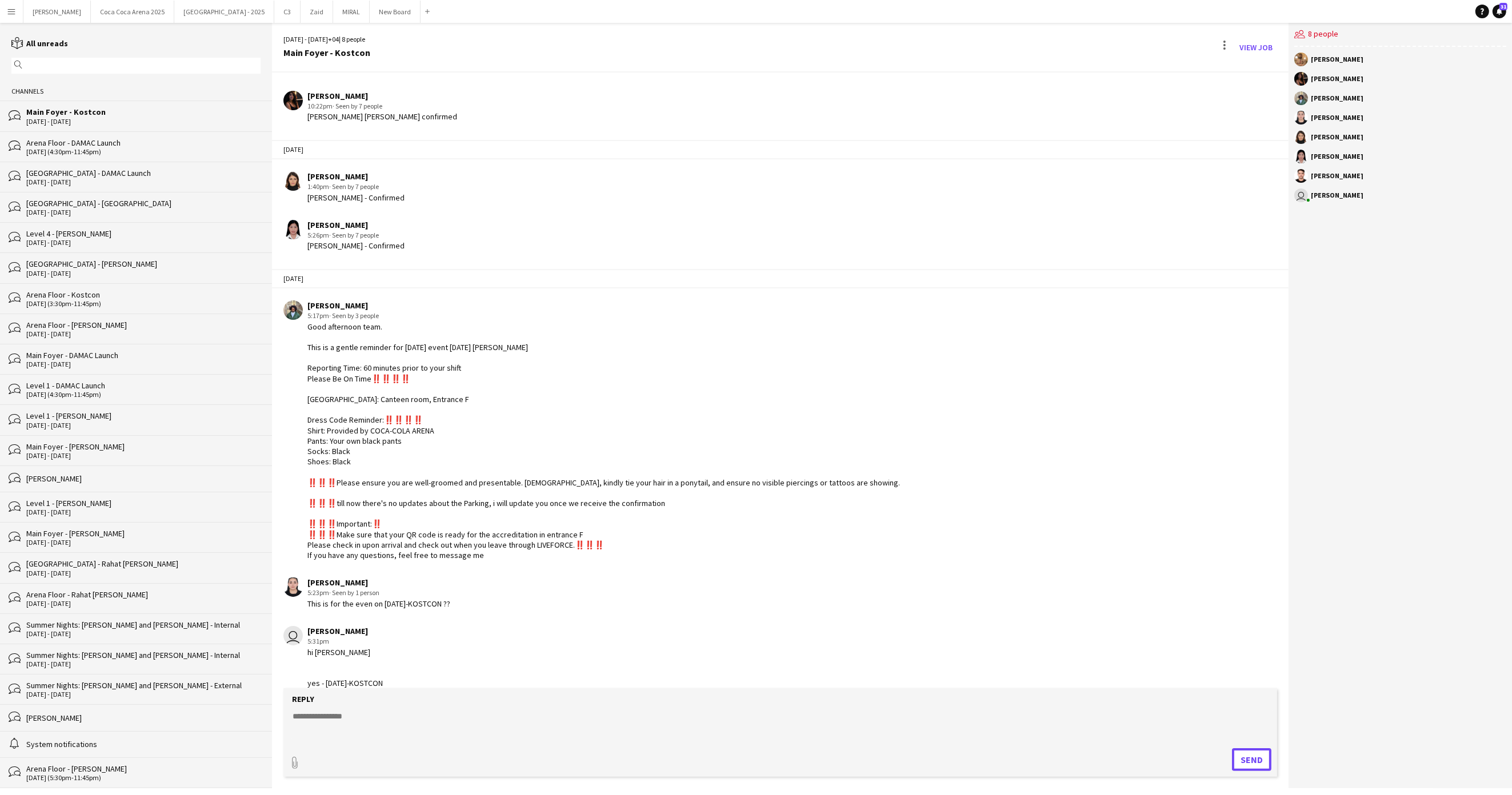
scroll to position [441, 0]
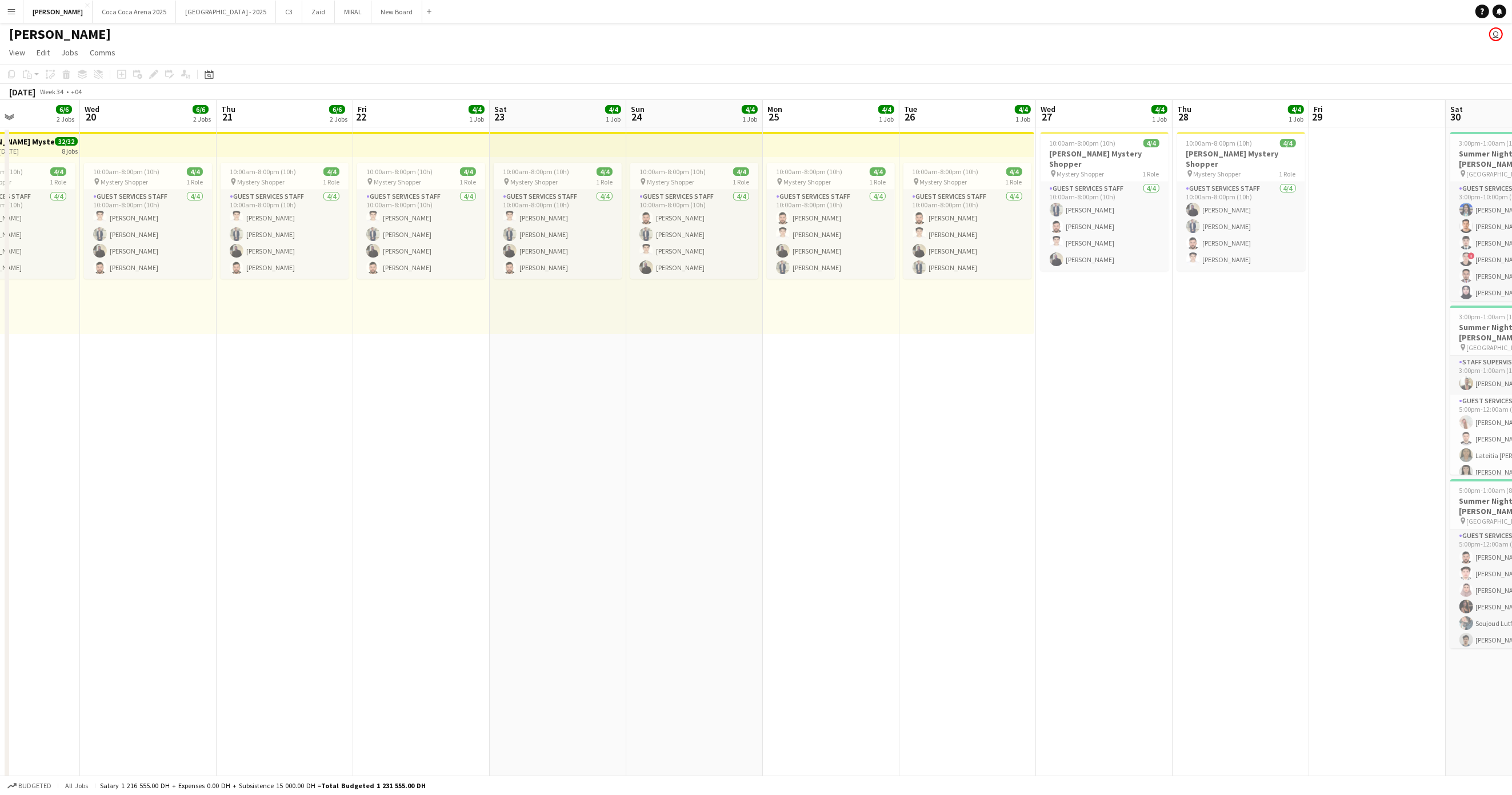
scroll to position [0, 468]
